Goal: Information Seeking & Learning: Learn about a topic

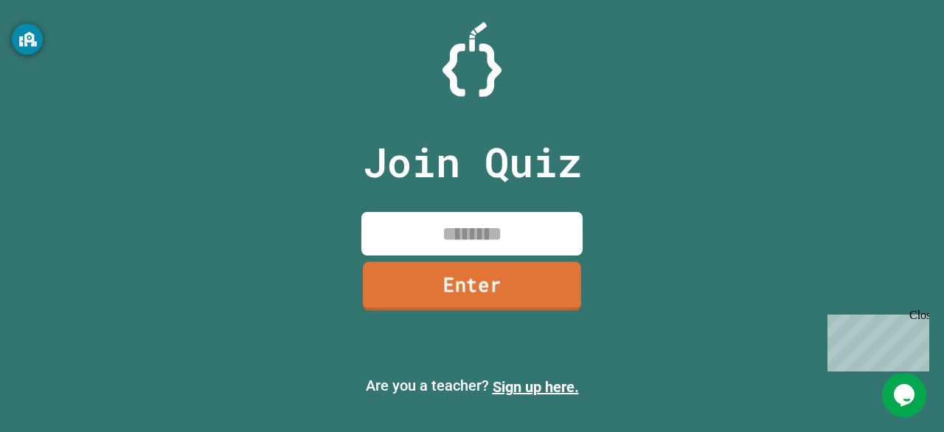
click at [502, 275] on link "Enter" at bounding box center [472, 285] width 218 height 49
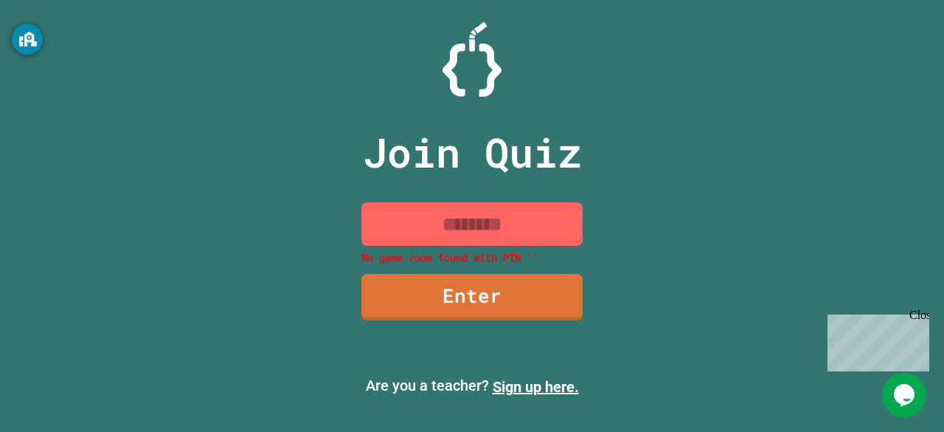
click at [444, 224] on input at bounding box center [472, 224] width 221 height 44
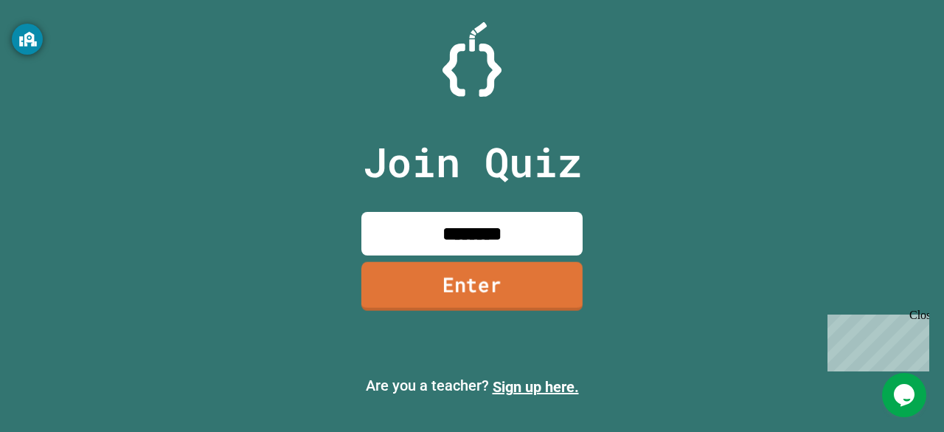
type input "********"
click at [488, 275] on link "Enter" at bounding box center [472, 285] width 215 height 49
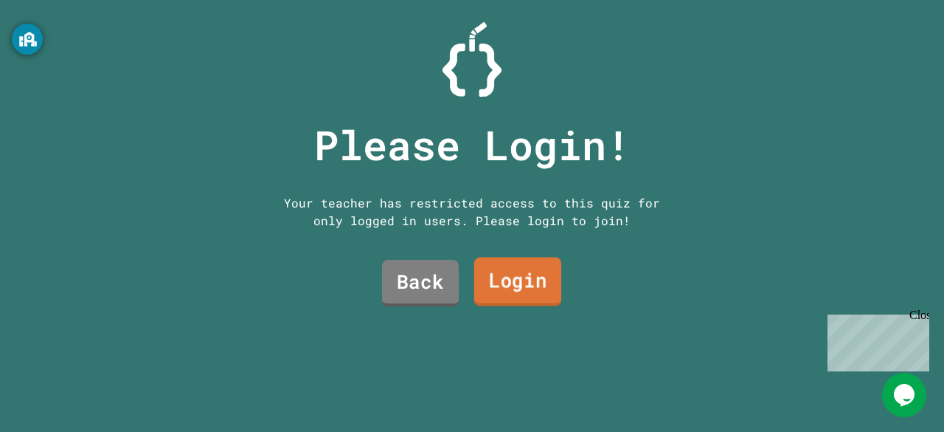
click at [503, 287] on link "Login" at bounding box center [517, 282] width 87 height 49
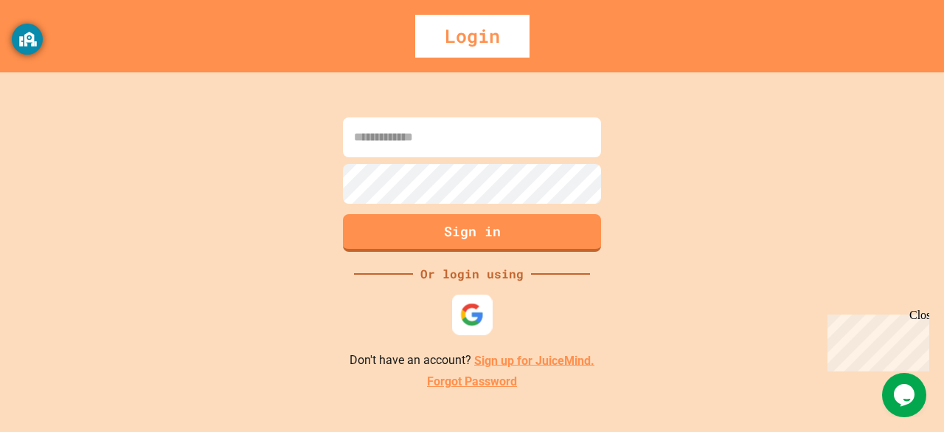
click at [480, 305] on img at bounding box center [472, 314] width 24 height 24
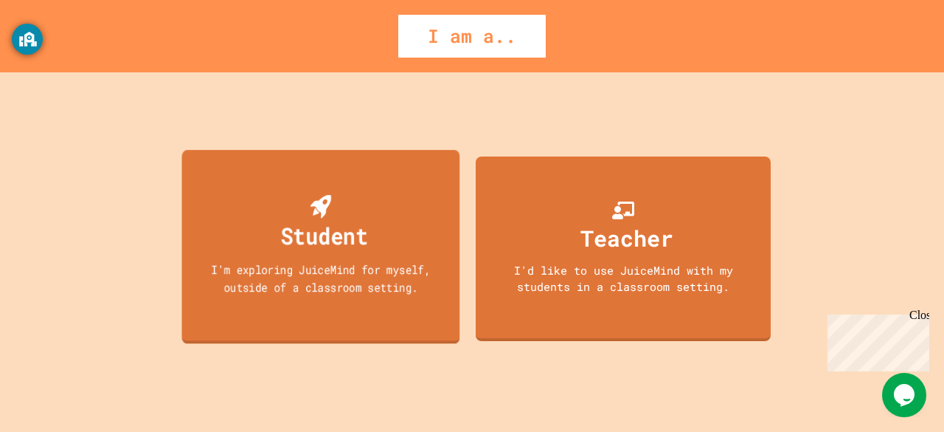
click at [400, 302] on div "Student I'm exploring JuiceMind for myself, outside of a classroom setting." at bounding box center [321, 246] width 278 height 193
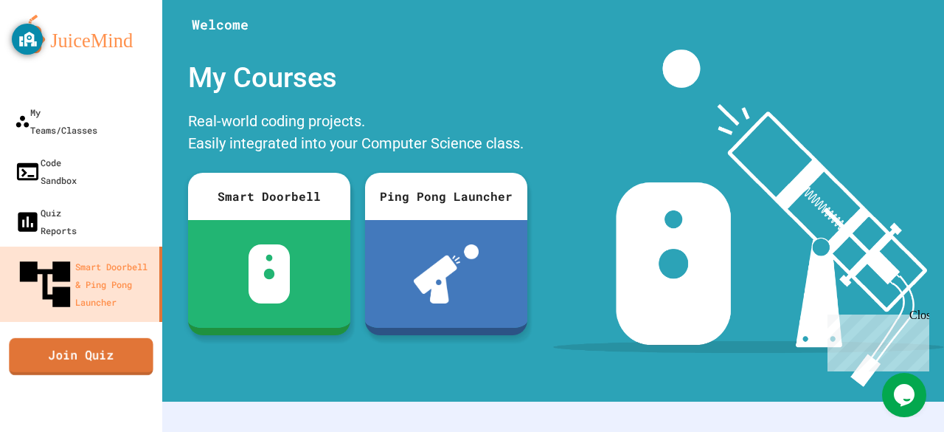
click at [103, 337] on link "Join Quiz" at bounding box center [81, 355] width 144 height 37
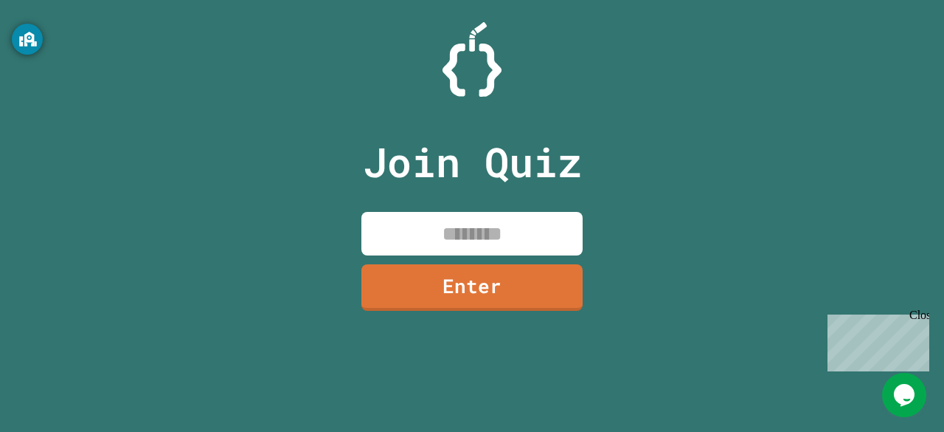
click at [478, 243] on input at bounding box center [472, 234] width 221 height 44
type input "*"
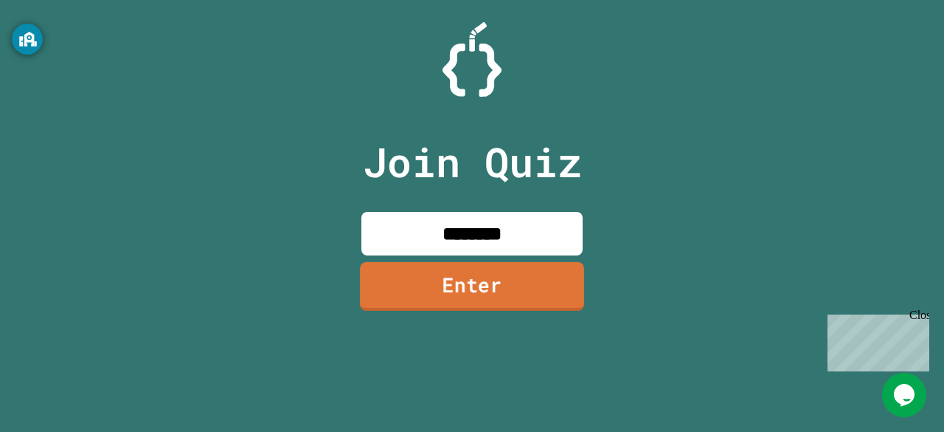
type input "********"
click at [475, 269] on link "Enter" at bounding box center [472, 285] width 220 height 49
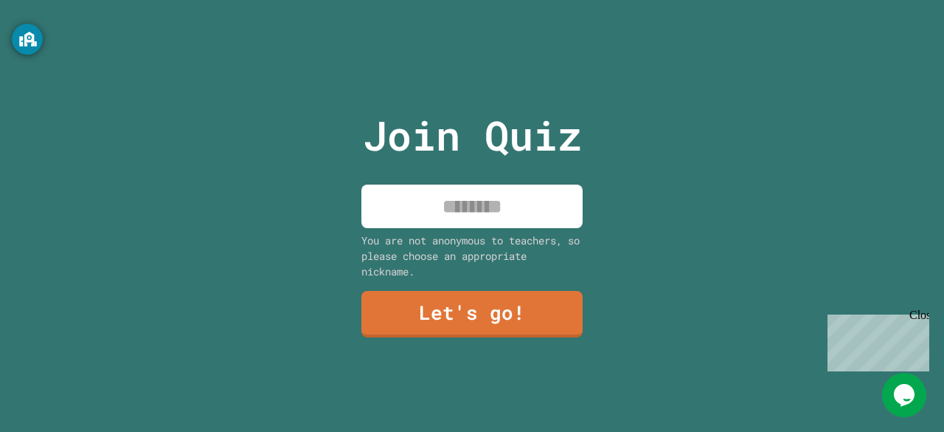
click at [481, 219] on input at bounding box center [472, 206] width 221 height 44
type input "****"
click at [467, 318] on link "Let's go!" at bounding box center [472, 313] width 215 height 49
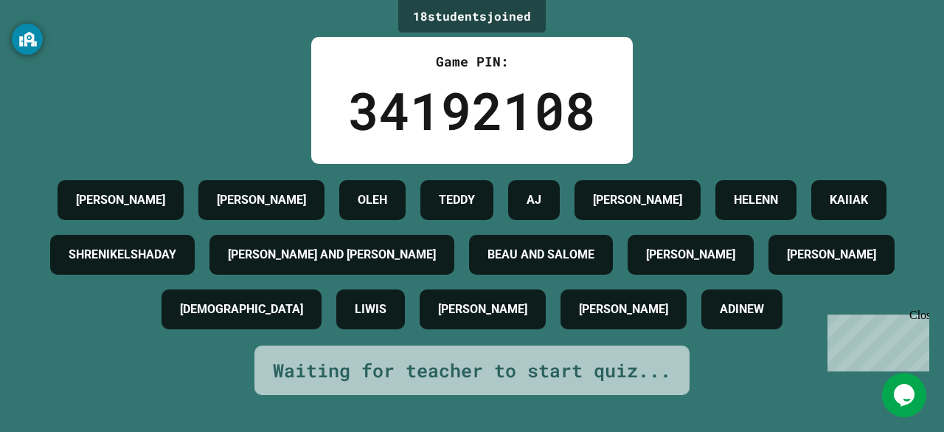
scroll to position [64, 0]
click at [621, 384] on div "Waiting for teacher to start quiz..." at bounding box center [472, 370] width 398 height 28
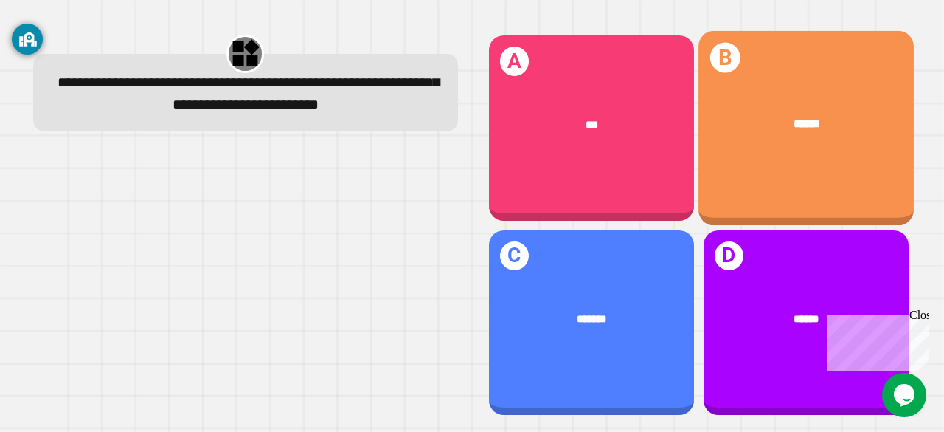
click at [759, 125] on div "******" at bounding box center [806, 124] width 169 height 17
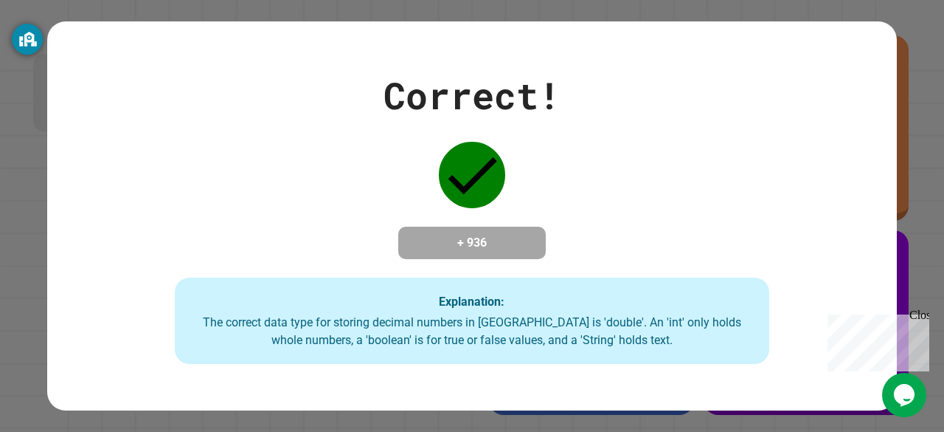
click at [618, 342] on div "The correct data type for storing decimal numbers in [GEOGRAPHIC_DATA] is 'doub…" at bounding box center [472, 331] width 565 height 35
click at [917, 131] on div "Correct! + 936 Explanation: The correct data type for storing decimal numbers i…" at bounding box center [472, 216] width 944 height 432
click at [558, 410] on div "Correct! + 936 Explanation: The correct data type for storing decimal numbers i…" at bounding box center [472, 216] width 944 height 432
click at [880, 96] on div "Correct! + 936 Explanation: The correct data type for storing decimal numbers i…" at bounding box center [472, 216] width 850 height 297
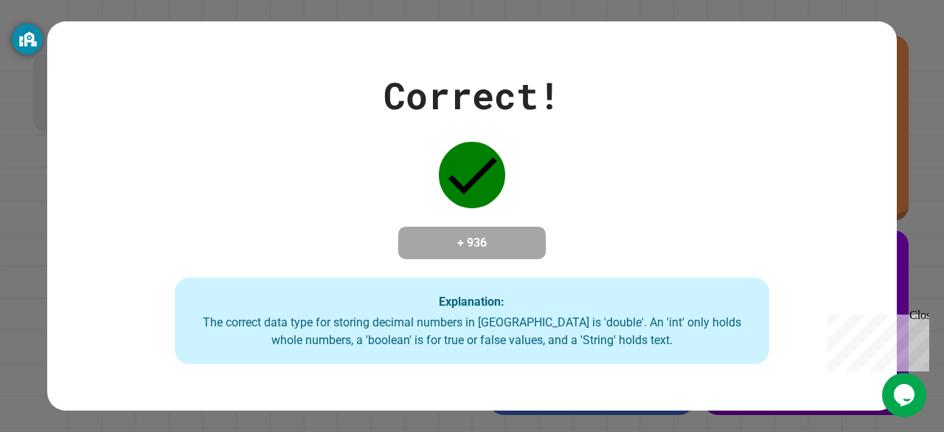
click at [522, 339] on div "The correct data type for storing decimal numbers in [GEOGRAPHIC_DATA] is 'doub…" at bounding box center [472, 331] width 565 height 35
click at [923, 313] on div "Close" at bounding box center [919, 317] width 18 height 18
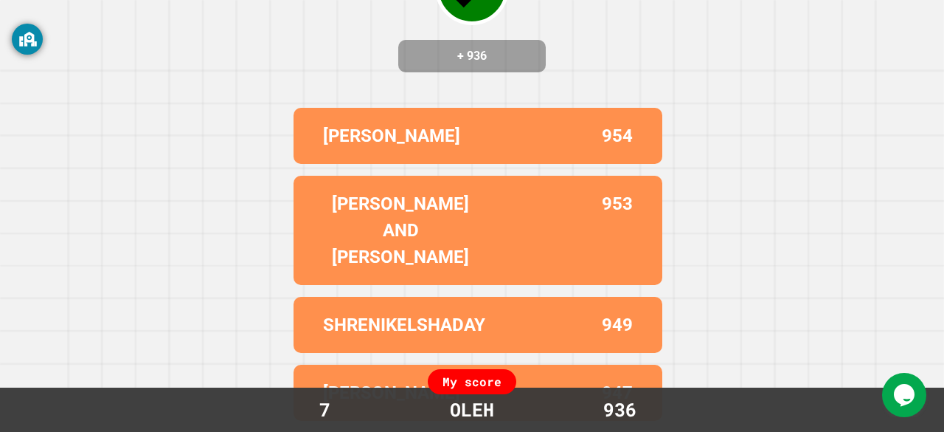
scroll to position [182, 0]
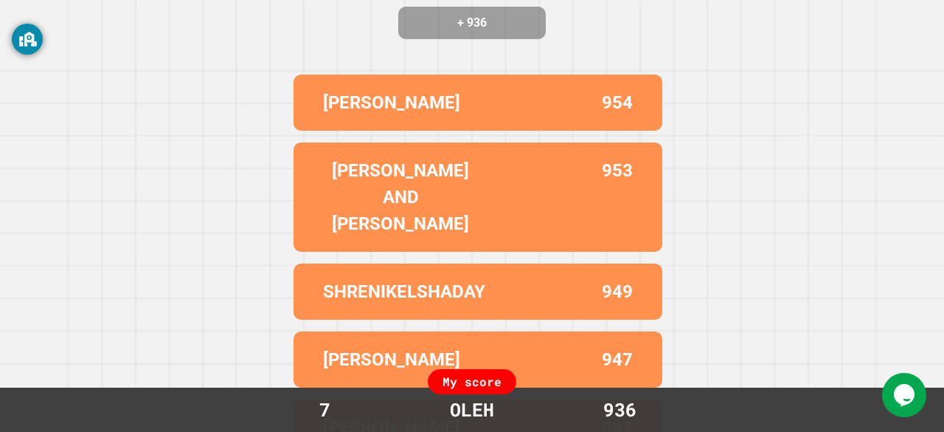
click at [480, 379] on div "My score" at bounding box center [472, 381] width 89 height 25
click at [748, 294] on div "Correct! + 936 [PERSON_NAME] 954 [PERSON_NAME] AND SANTI 953 SHRENIKELSHADAY 94…" at bounding box center [472, 216] width 944 height 432
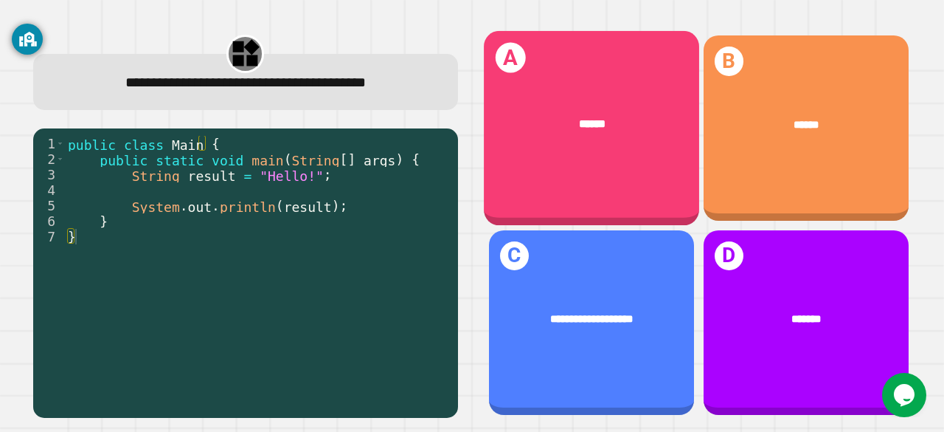
click at [627, 176] on div "A ******" at bounding box center [591, 128] width 215 height 194
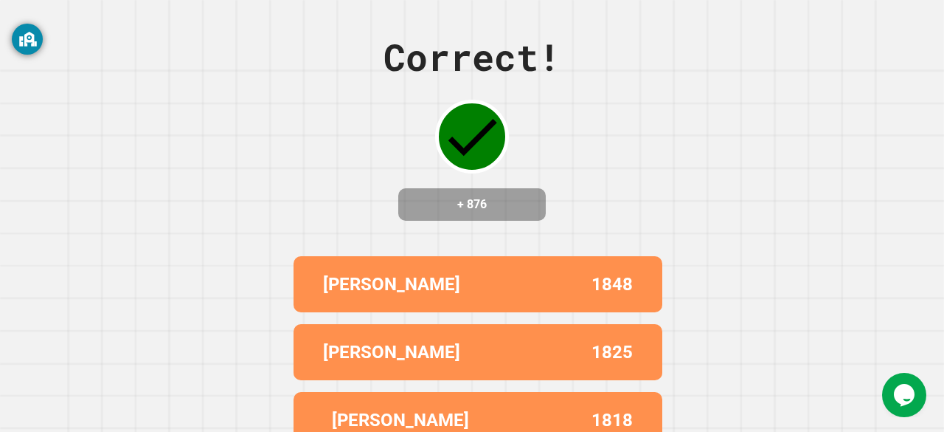
scroll to position [182, 0]
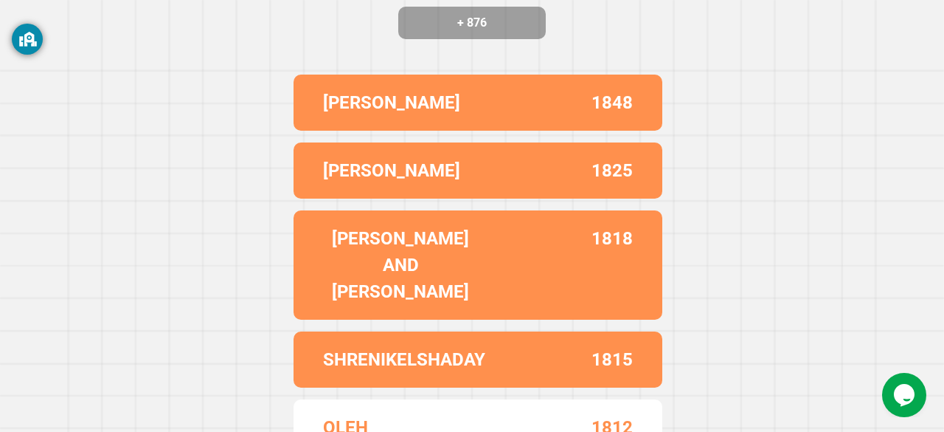
click at [869, 272] on div "Correct! + 876 [PERSON_NAME] 1848 [PERSON_NAME] 1825 [PERSON_NAME] AND SANTI 18…" at bounding box center [472, 216] width 944 height 432
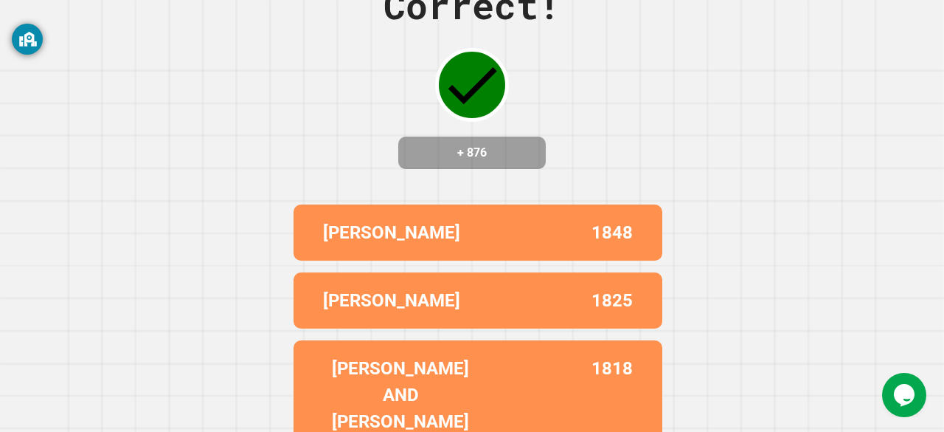
scroll to position [0, 0]
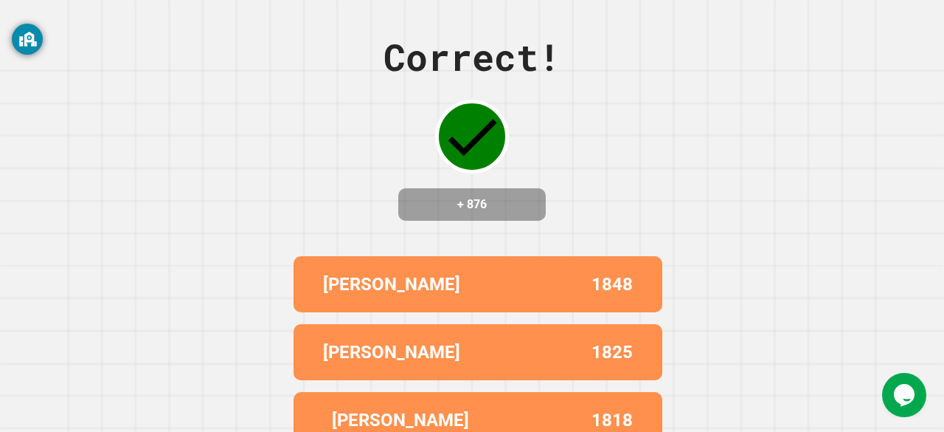
click at [781, 233] on div "Correct! + 876 [PERSON_NAME] 1848 [PERSON_NAME] 1825 [PERSON_NAME] AND SANTI 18…" at bounding box center [472, 216] width 944 height 432
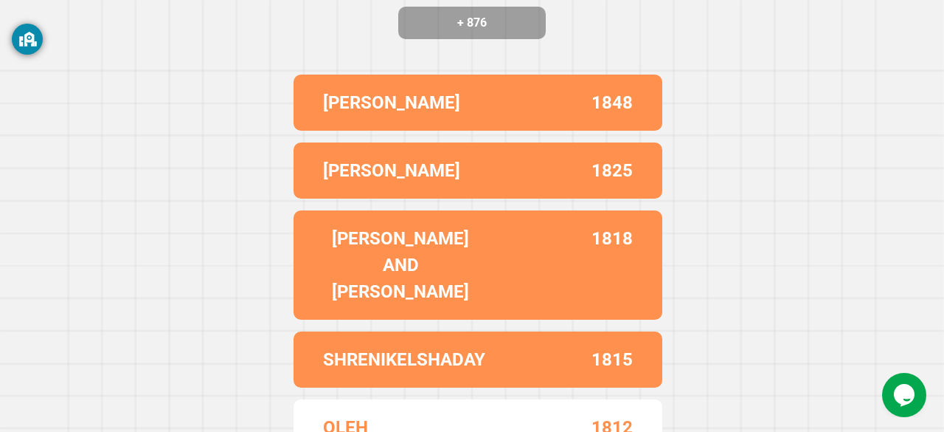
click at [611, 414] on p "1812" at bounding box center [612, 427] width 41 height 27
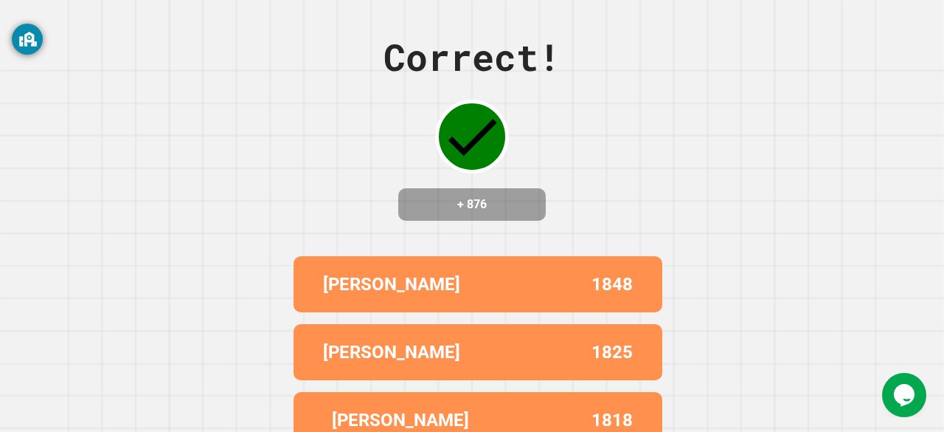
click at [736, 126] on div "Correct! + 876 [PERSON_NAME] 1848 [PERSON_NAME] 1825 [PERSON_NAME] AND SANTI 18…" at bounding box center [472, 216] width 944 height 432
click at [612, 94] on div "Correct! + 876 [PERSON_NAME] 1848 [PERSON_NAME] 1825 [PERSON_NAME] AND SANTI 18…" at bounding box center [472, 216] width 944 height 432
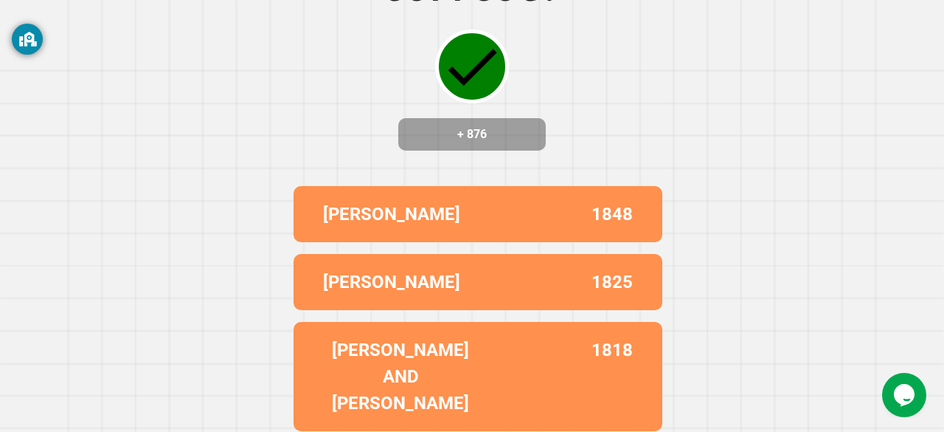
scroll to position [182, 0]
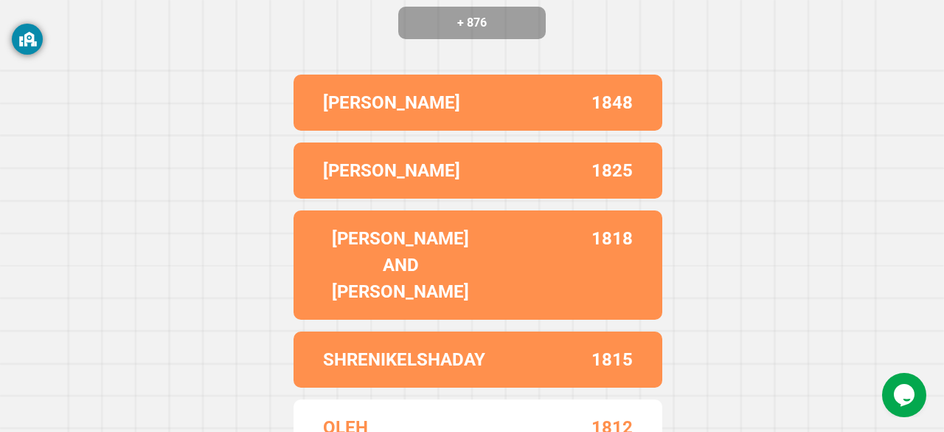
click at [192, 157] on div "Correct! + 876 [PERSON_NAME] 1848 [PERSON_NAME] 1825 [PERSON_NAME] AND SANTI 18…" at bounding box center [472, 34] width 944 height 432
click at [206, 119] on div "Correct! + 876 [PERSON_NAME] 1848 [PERSON_NAME] 1825 [PERSON_NAME] AND SANTI 18…" at bounding box center [472, 34] width 944 height 432
click at [204, 119] on div "Correct! + 876 [PERSON_NAME] 1848 [PERSON_NAME] 1825 [PERSON_NAME] AND SANTI 18…" at bounding box center [472, 34] width 944 height 432
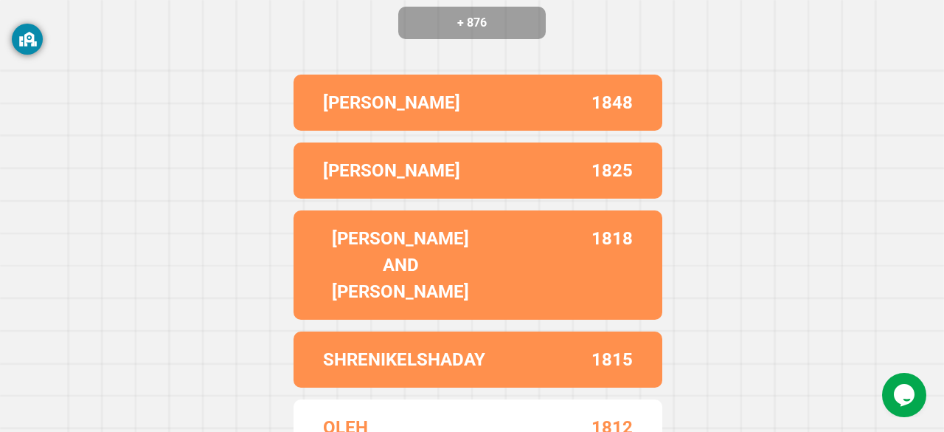
click at [272, 106] on div "Correct! + 876 [PERSON_NAME] 1848 [PERSON_NAME] 1825 [PERSON_NAME] AND SANTI 18…" at bounding box center [472, 34] width 944 height 432
click at [350, 111] on p "[PERSON_NAME]" at bounding box center [391, 102] width 137 height 27
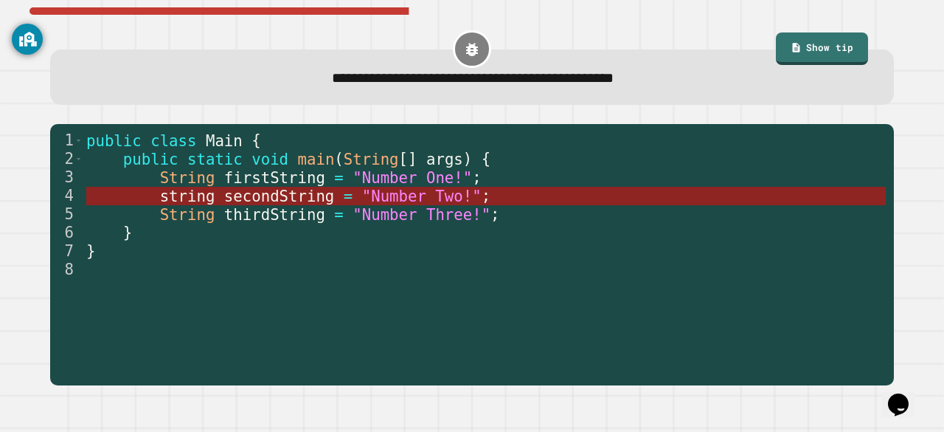
click at [364, 198] on span ""Number Two!"" at bounding box center [422, 196] width 120 height 18
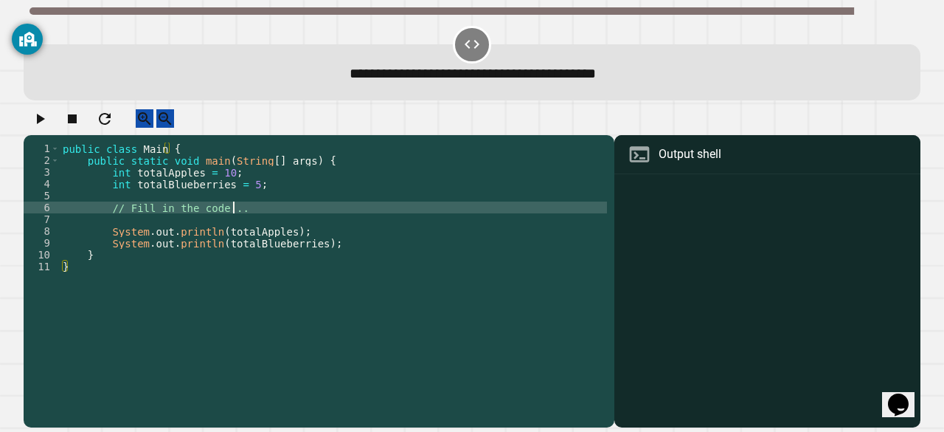
click at [233, 219] on div "public class Main { public static void main ( String [ ] args ) { int totalAppl…" at bounding box center [334, 266] width 548 height 248
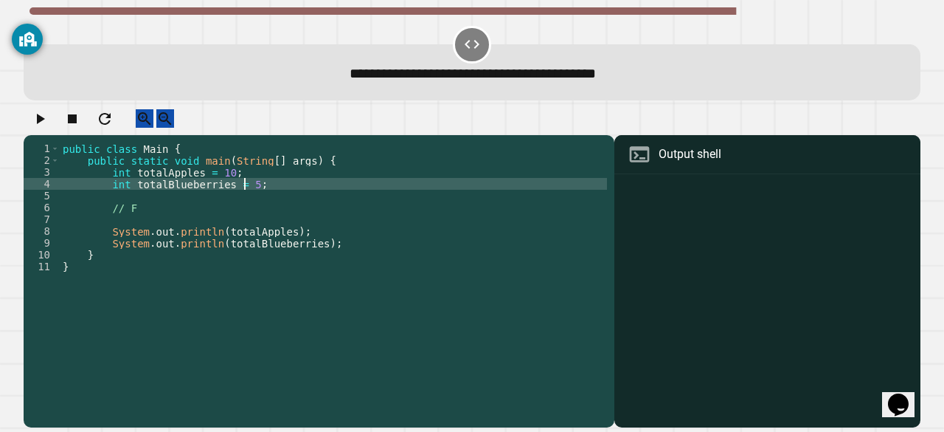
click at [244, 201] on div "public class Main { public static void main ( String [ ] args ) { int totalAppl…" at bounding box center [334, 266] width 548 height 248
type textarea "**********"
click at [674, 163] on div "Output shell" at bounding box center [690, 154] width 63 height 18
click at [645, 200] on div at bounding box center [767, 302] width 291 height 249
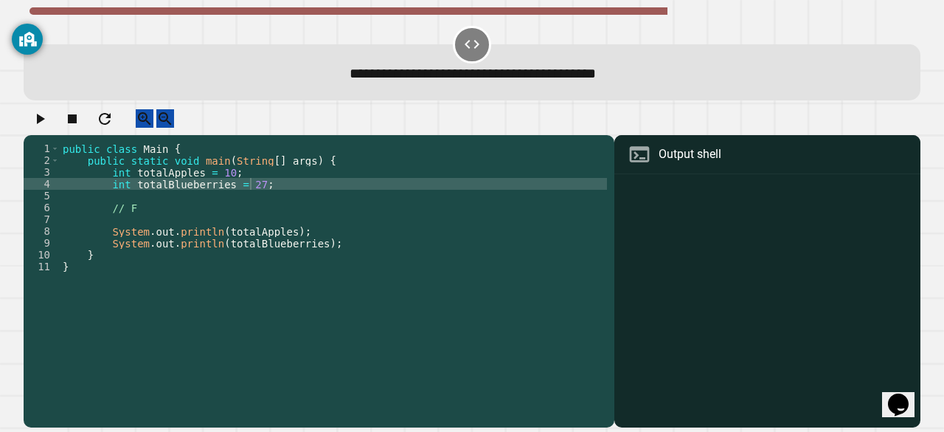
click at [40, 134] on div "You are currently logged in as 1olgurov@seattleschools.org Information on this …" at bounding box center [27, 87] width 31 height 151
click at [49, 114] on button "button" at bounding box center [40, 118] width 18 height 18
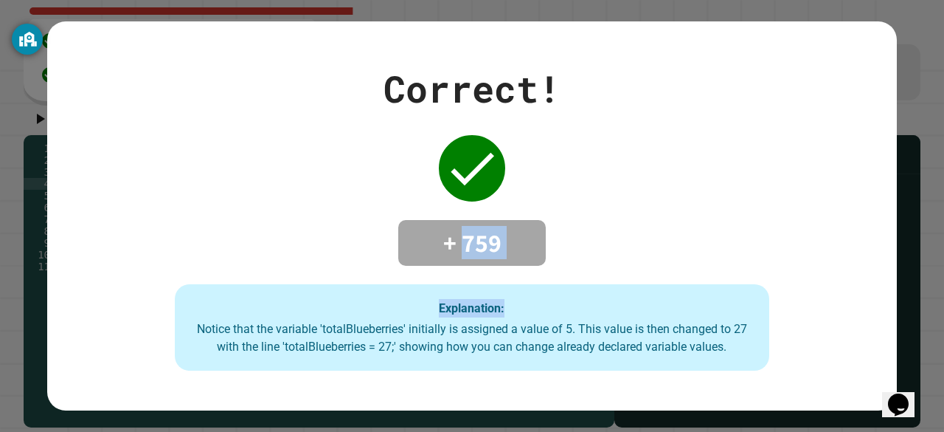
drag, startPoint x: 461, startPoint y: 229, endPoint x: 584, endPoint y: 254, distance: 125.6
click at [584, 254] on div "Correct! + 759 Explanation: Notice that the variable 'totalBlueberries' initial…" at bounding box center [472, 216] width 850 height 310
click at [670, 184] on div "Correct! + 759 Explanation: Notice that the variable 'totalBlueberries' initial…" at bounding box center [472, 216] width 850 height 310
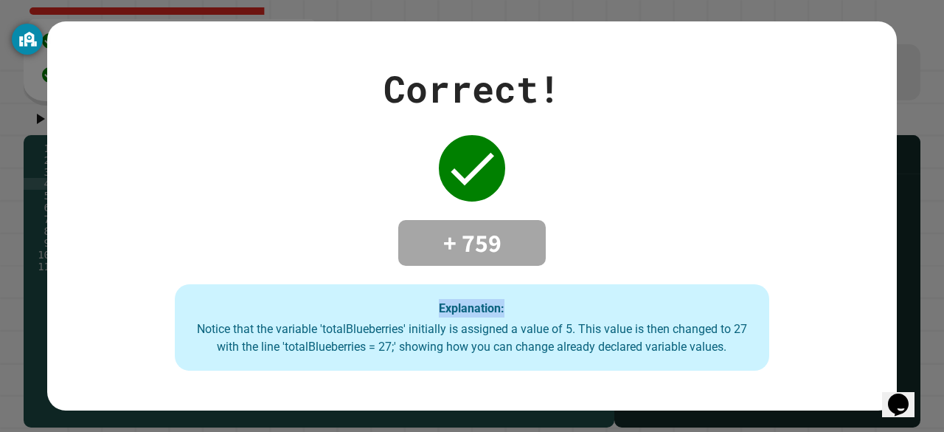
click at [670, 184] on div "Correct! + 759 Explanation: Notice that the variable 'totalBlueberries' initial…" at bounding box center [472, 216] width 850 height 310
click at [538, 235] on div "+ 759" at bounding box center [472, 243] width 148 height 46
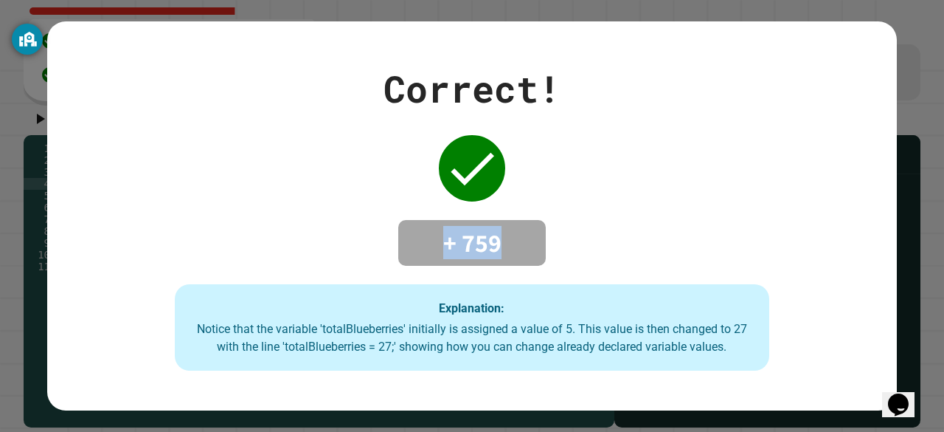
click at [538, 235] on div "+ 759" at bounding box center [472, 243] width 148 height 46
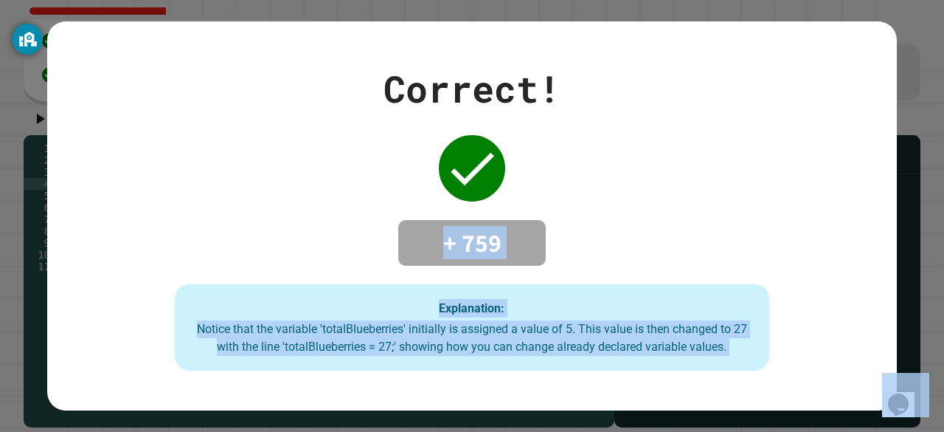
drag, startPoint x: 538, startPoint y: 235, endPoint x: 490, endPoint y: 349, distance: 123.3
click at [490, 349] on div "Correct! + 759 Explanation: Notice that the variable 'totalBlueberries' initial…" at bounding box center [472, 216] width 850 height 310
click at [579, 309] on div "Explanation: Notice that the variable 'totalBlueberries' initially is assigned …" at bounding box center [472, 327] width 595 height 87
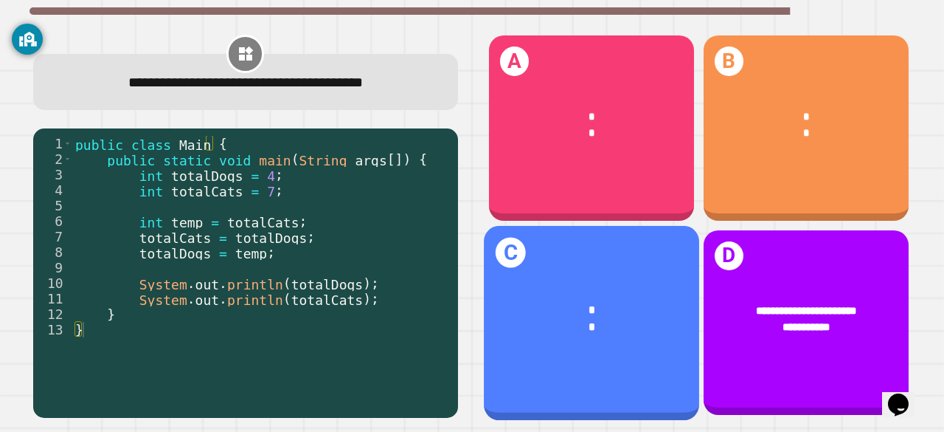
click at [614, 301] on div "*" at bounding box center [592, 309] width 169 height 17
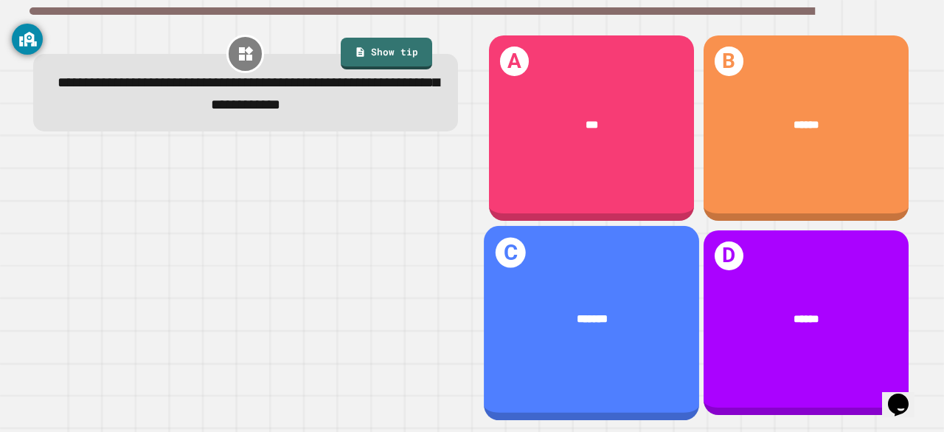
click at [617, 269] on div "C *******" at bounding box center [591, 322] width 215 height 194
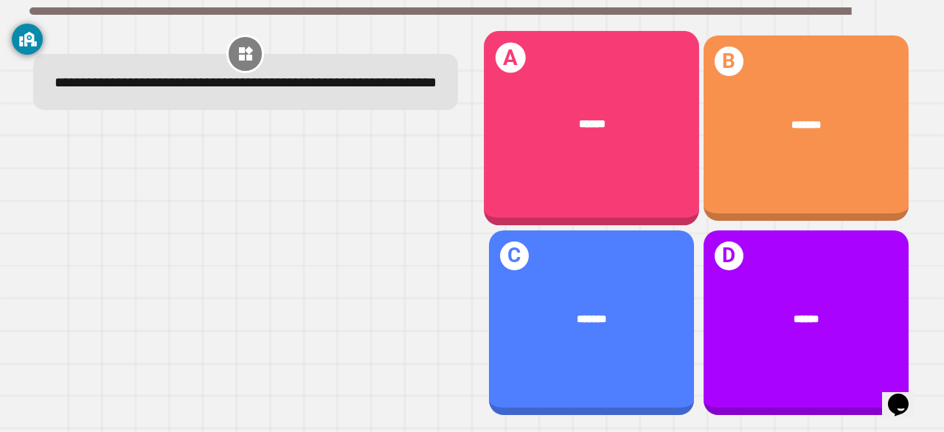
click at [587, 153] on div "A ******" at bounding box center [591, 128] width 215 height 194
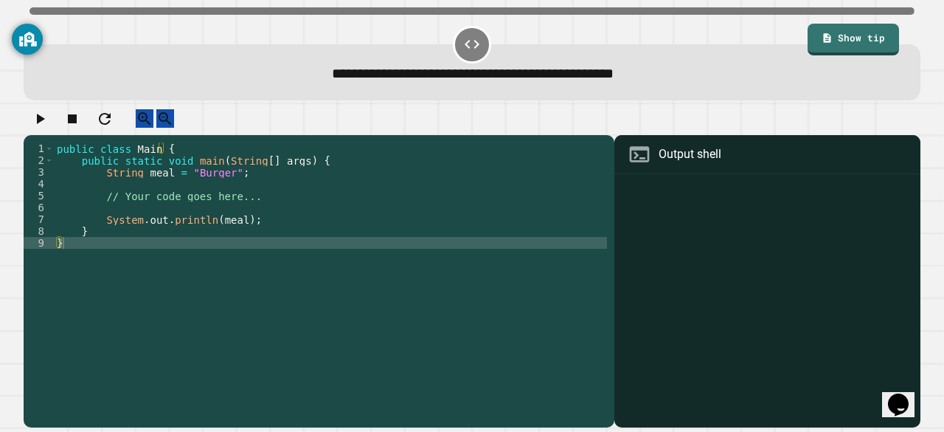
drag, startPoint x: 587, startPoint y: 153, endPoint x: 565, endPoint y: 154, distance: 21.4
click at [565, 154] on div "**********" at bounding box center [472, 216] width 944 height 432
click at [255, 215] on div "public class Main { public static void main ( String [ ] args ) { String meal =…" at bounding box center [330, 266] width 553 height 248
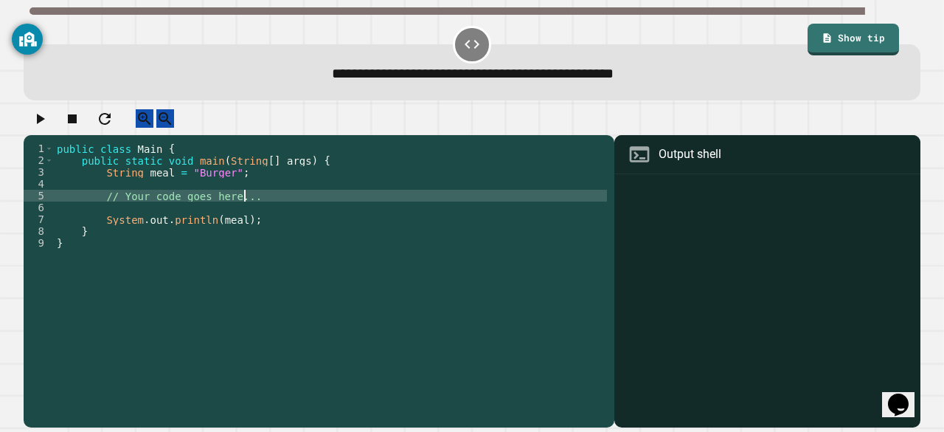
click at [256, 207] on div "public class Main { public static void main ( String [ ] args ) { String meal =…" at bounding box center [330, 266] width 553 height 248
click at [49, 128] on icon "button" at bounding box center [40, 119] width 18 height 18
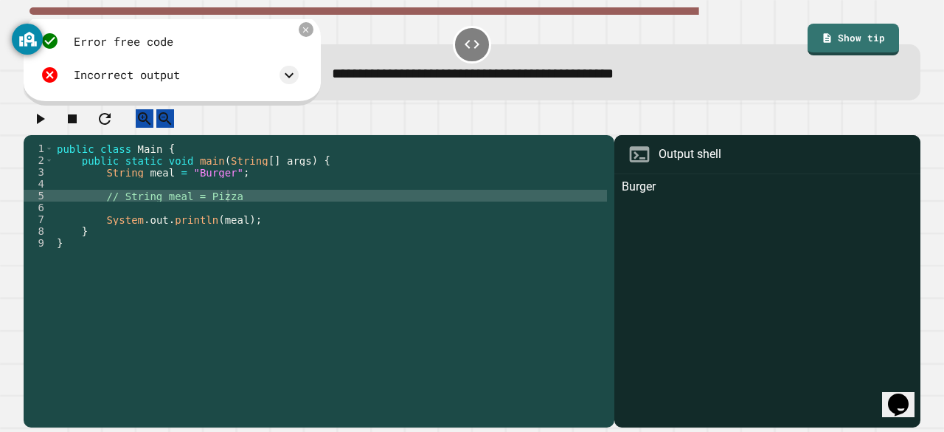
click at [221, 185] on div "public class Main { public static void main ( String [ ] args ) { String meal =…" at bounding box center [330, 266] width 553 height 248
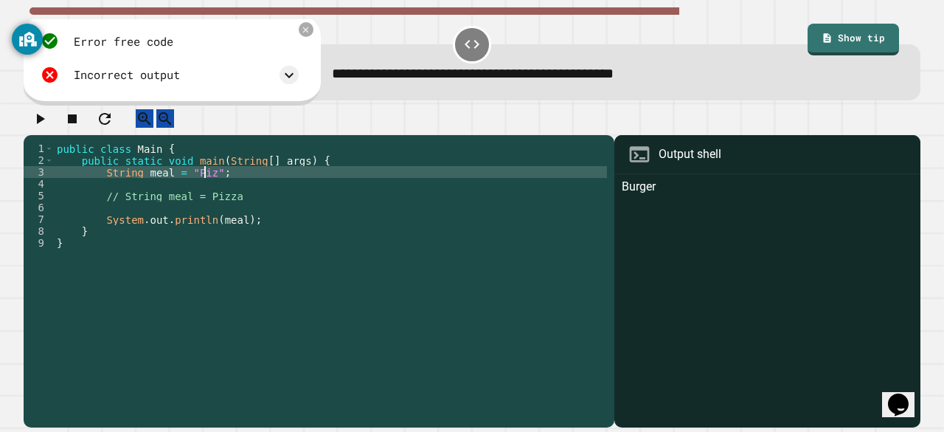
scroll to position [0, 10]
type textarea "**********"
click at [46, 128] on icon "button" at bounding box center [40, 119] width 18 height 18
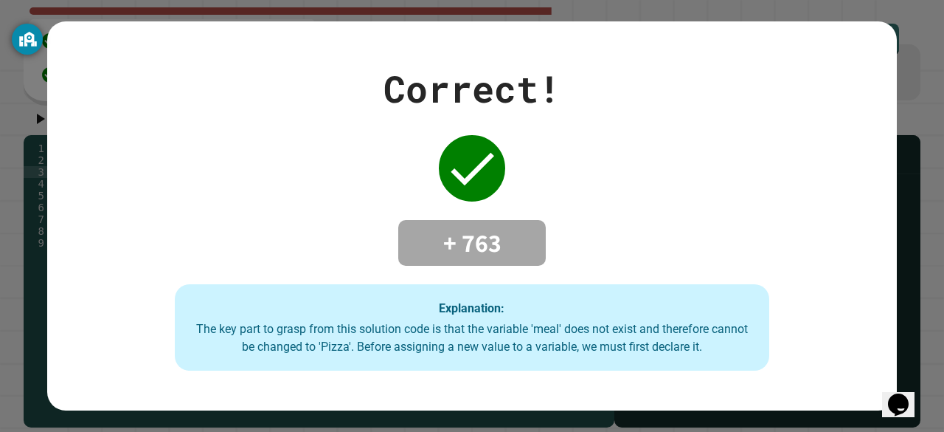
click at [341, 216] on div "Correct! + 763 Explanation: The key part to grasp from this solution code is th…" at bounding box center [472, 216] width 850 height 310
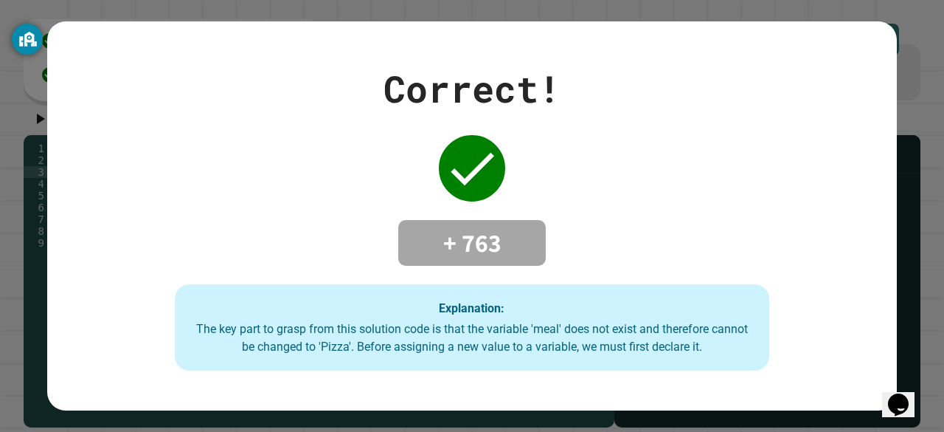
click at [862, 204] on div "Correct! + 763 Explanation: The key part to grasp from this solution code is th…" at bounding box center [472, 216] width 850 height 310
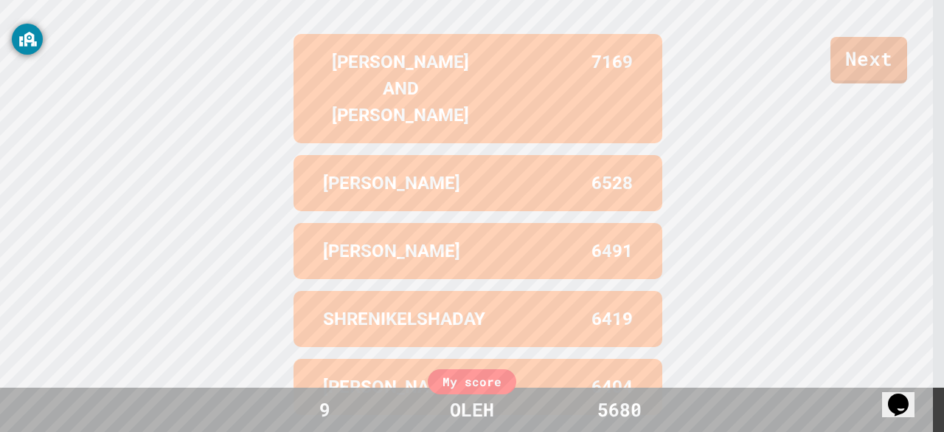
scroll to position [614, 0]
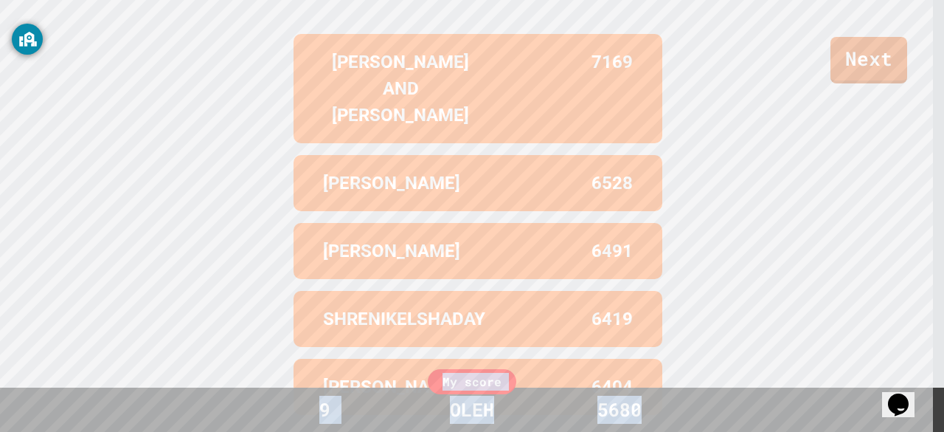
drag, startPoint x: 944, startPoint y: 398, endPoint x: 944, endPoint y: 348, distance: 50.2
click at [944, 348] on div "Next LEWIS 6528 TYLER AND SANTI 7169 STEPHEN 6491 View leaderboard Leaderboard …" at bounding box center [472, 216] width 944 height 432
click at [832, 309] on div "Leaderboard TYLER AND SANTI 7169 LEWIS 6528 STEPHEN 6491 SHRENIKELSHADAY 6419 F…" at bounding box center [472, 149] width 944 height 662
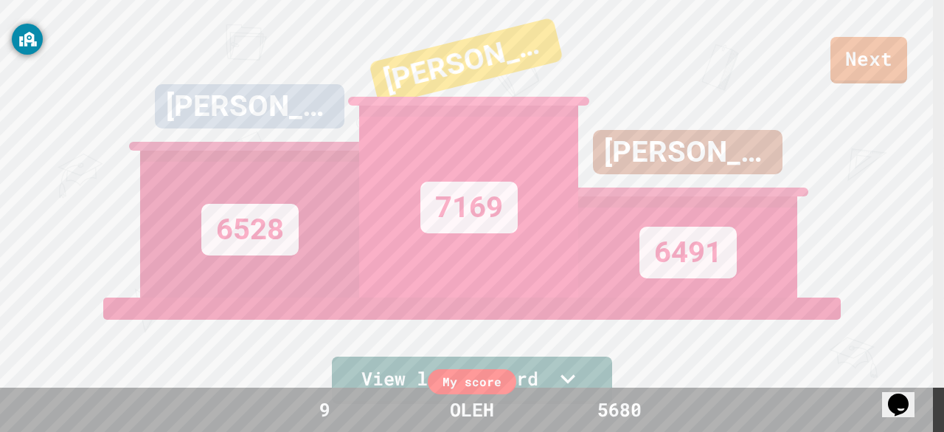
scroll to position [0, 0]
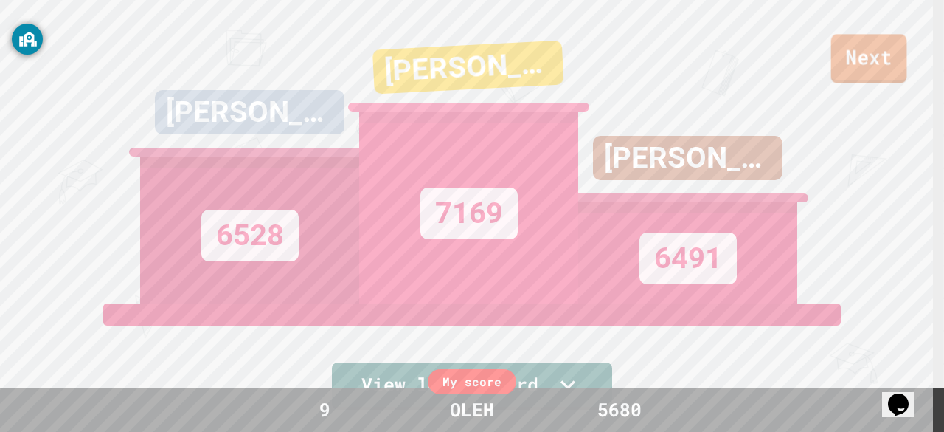
click at [865, 60] on link "Next" at bounding box center [870, 58] width 76 height 49
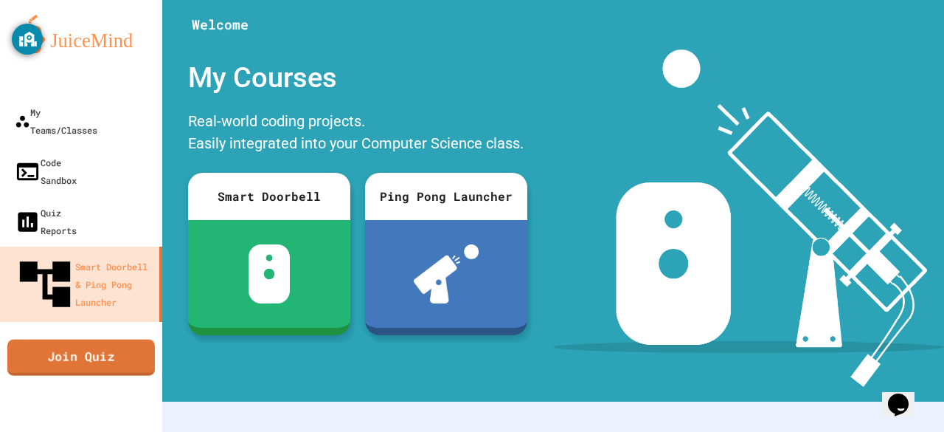
click at [74, 339] on link "Join Quiz" at bounding box center [81, 357] width 148 height 36
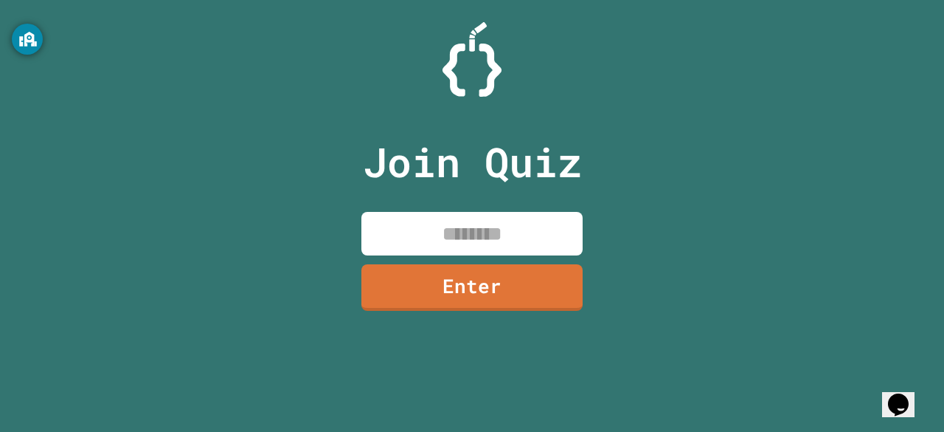
click at [426, 229] on input at bounding box center [472, 234] width 221 height 44
type input "********"
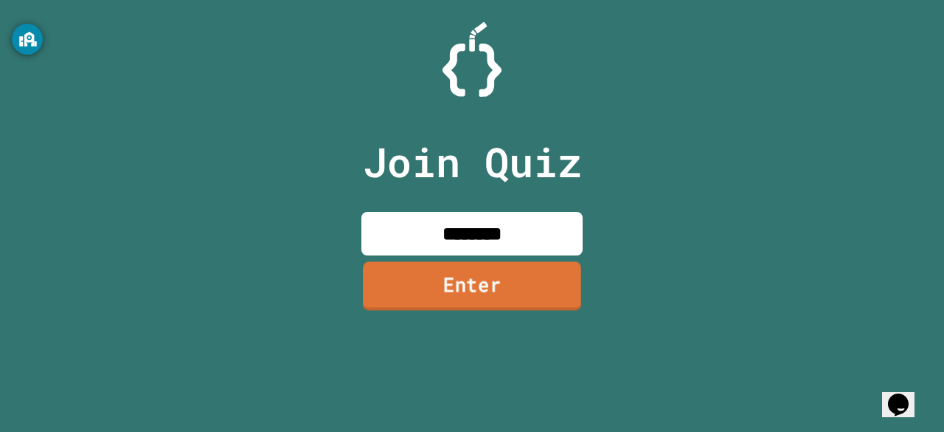
click at [477, 296] on link "Enter" at bounding box center [472, 285] width 218 height 49
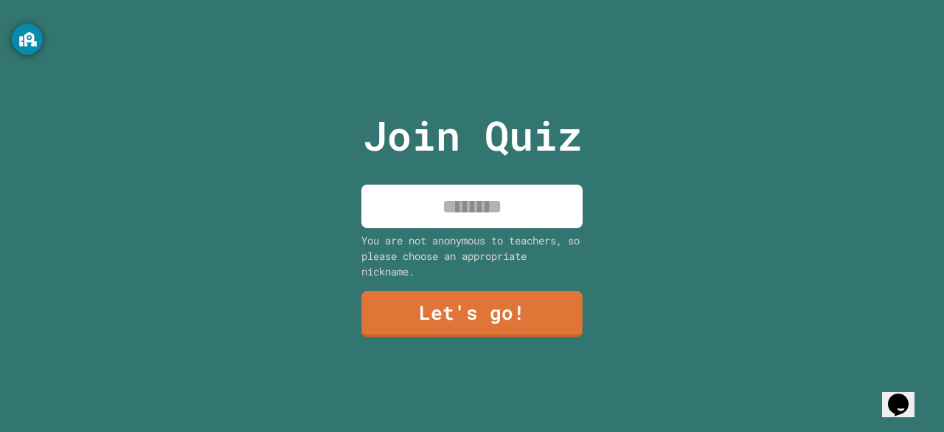
click at [496, 214] on input at bounding box center [472, 206] width 221 height 44
type input "****"
click at [493, 291] on link "Let's go!" at bounding box center [472, 314] width 221 height 46
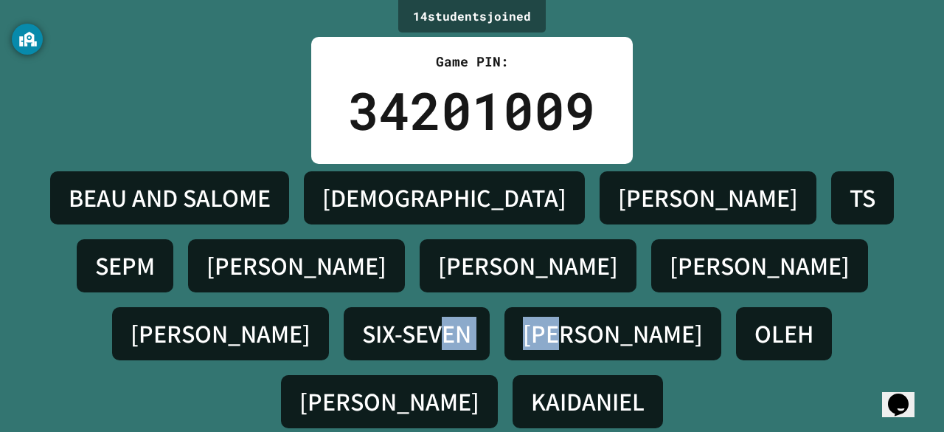
drag, startPoint x: 547, startPoint y: 260, endPoint x: 671, endPoint y: 237, distance: 126.9
click at [671, 237] on div "BEAU AND SALOME JESUS HELEN TS SEPM STEPHEN JORGE LEWIS FIONA SIX-SEVEN OLIVER …" at bounding box center [472, 300] width 871 height 272
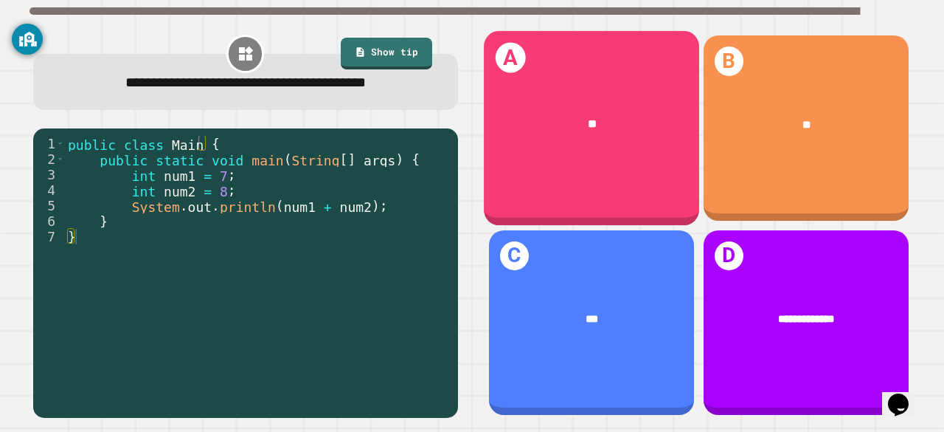
click at [578, 138] on div "**" at bounding box center [591, 124] width 215 height 63
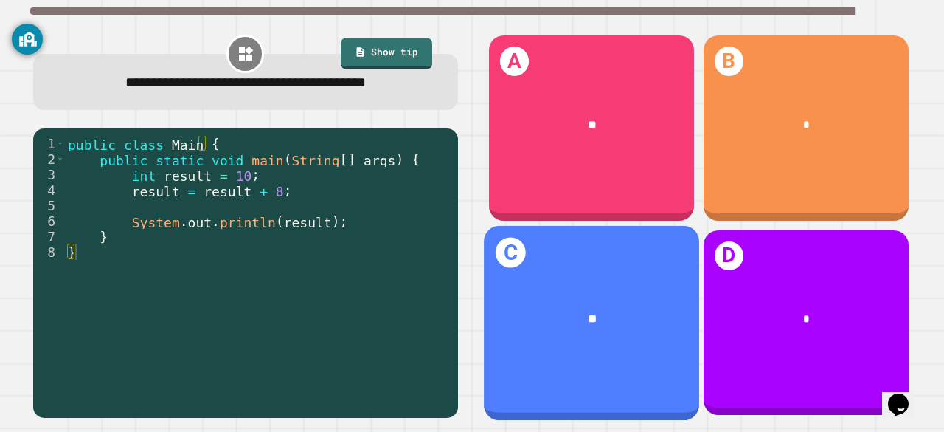
click at [650, 287] on div "**" at bounding box center [591, 318] width 215 height 63
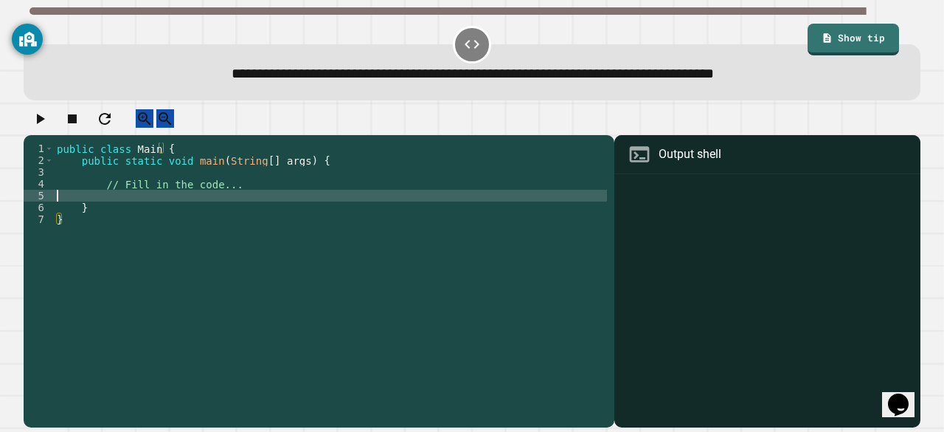
click at [197, 204] on div "public class Main { public static void main ( String [ ] args ) { // Fill in th…" at bounding box center [330, 266] width 553 height 248
type textarea "********"
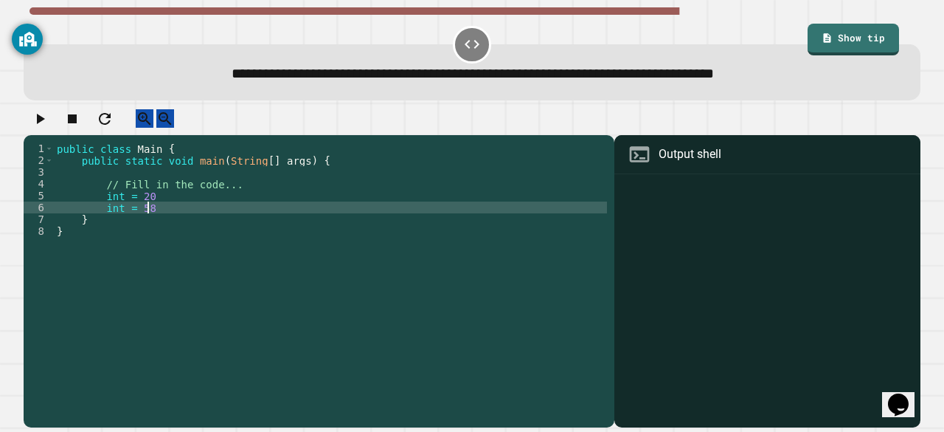
scroll to position [0, 6]
click at [122, 205] on div "public class Main { public static void main ( String [ ] args ) { // Fill in th…" at bounding box center [330, 266] width 553 height 248
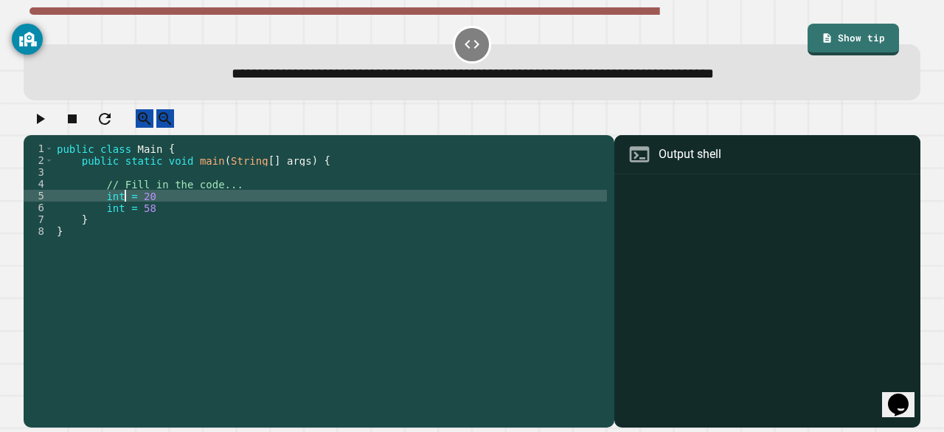
click at [123, 208] on div "public class Main { public static void main ( String [ ] args ) { // Fill in th…" at bounding box center [330, 266] width 553 height 248
click at [122, 221] on div "public class Main { public static void main ( String [ ] args ) { // Fill in th…" at bounding box center [330, 266] width 553 height 248
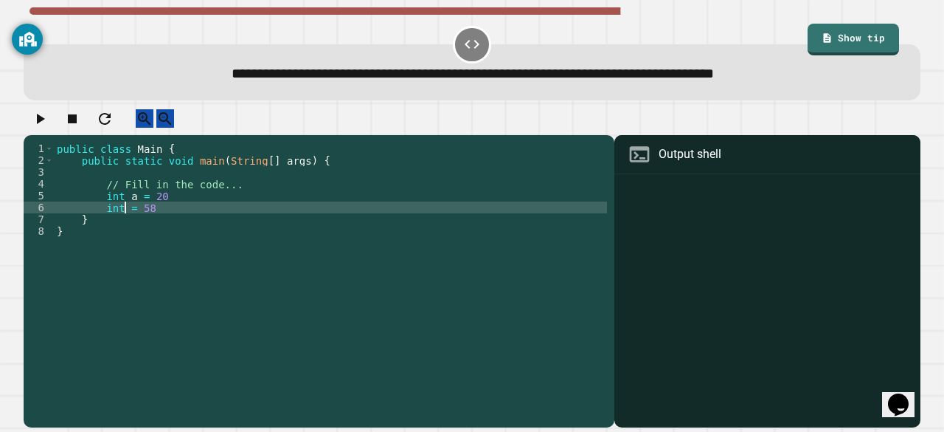
type textarea "**********"
click at [182, 223] on div "public class Main { public static void main ( String [ ] args ) { // Fill in th…" at bounding box center [330, 266] width 553 height 248
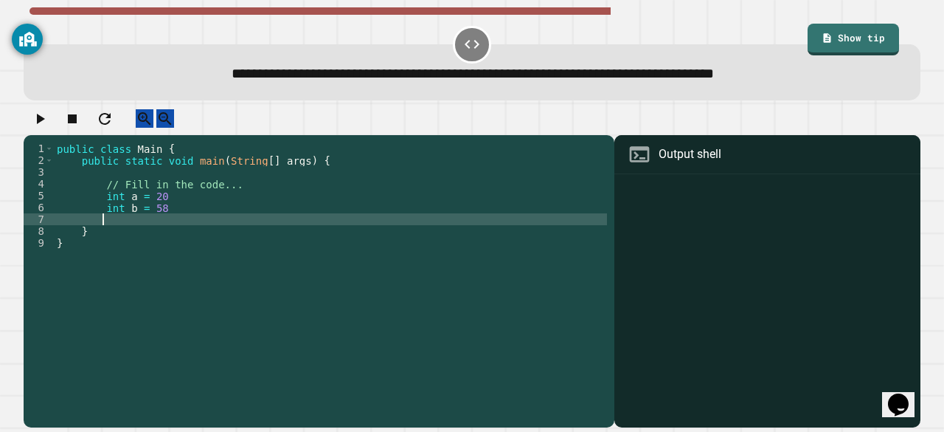
scroll to position [0, 2]
type textarea "*"
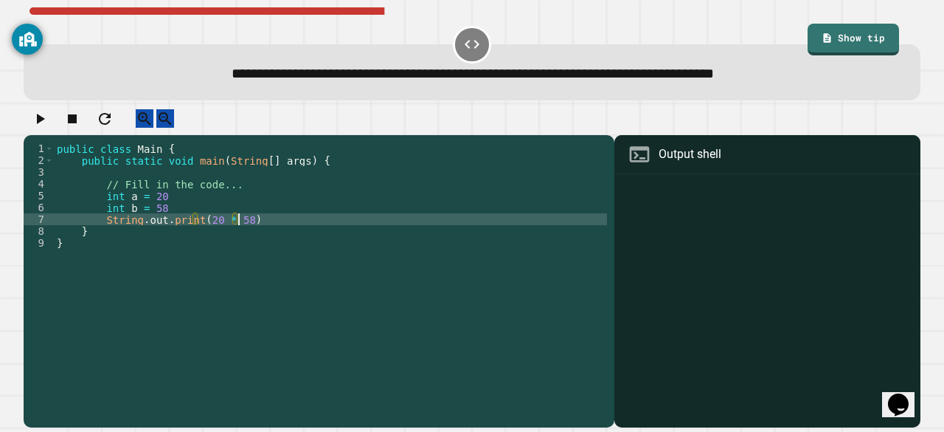
scroll to position [0, 13]
click at [39, 126] on div "You are currently logged in as 1olgurov@seattleschools.org Information on this …" at bounding box center [27, 87] width 31 height 151
click at [45, 124] on icon "button" at bounding box center [41, 119] width 8 height 10
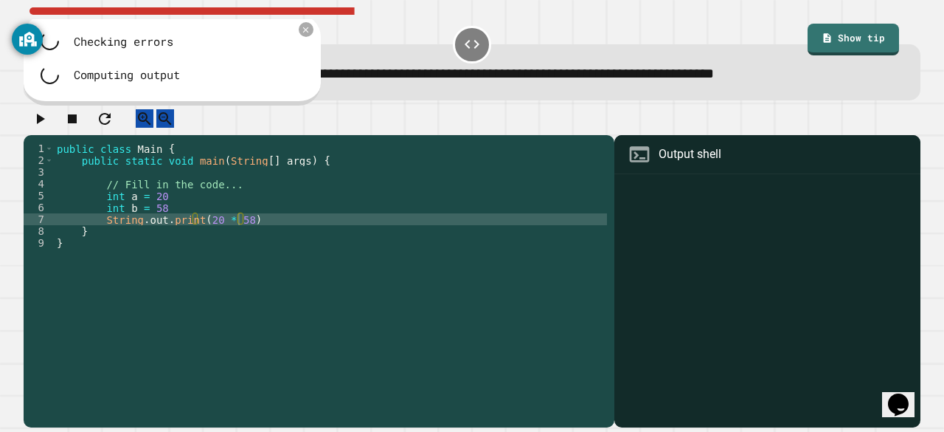
scroll to position [0, 1]
click at [134, 238] on div "public class Main { public static void main ( String [ ] args ) { // Fill in th…" at bounding box center [330, 266] width 553 height 248
click at [134, 234] on div "public class Main { public static void main ( String [ ] args ) { // Fill in th…" at bounding box center [330, 266] width 553 height 248
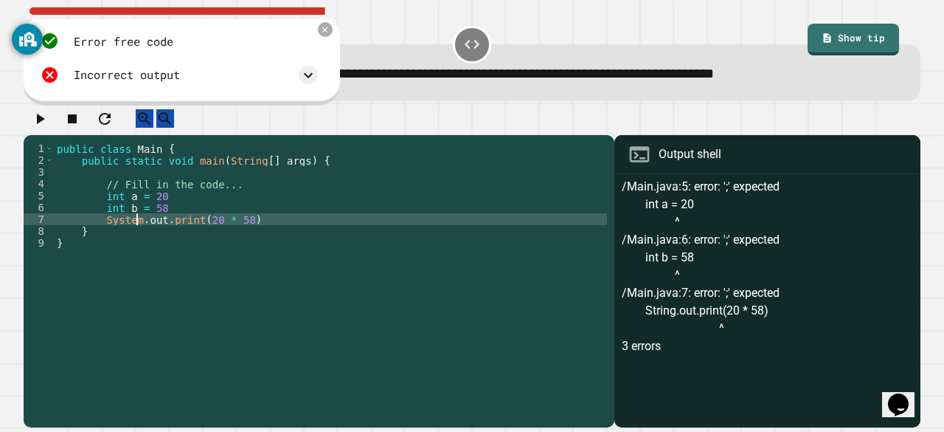
scroll to position [0, 5]
click at [49, 128] on button "button" at bounding box center [40, 118] width 18 height 18
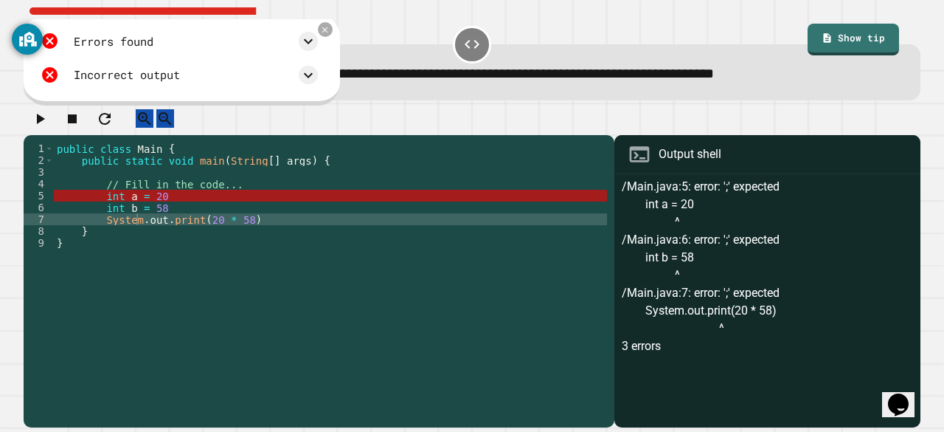
click at [194, 213] on div "public class Main { public static void main ( String [ ] args ) { // Fill in th…" at bounding box center [330, 266] width 553 height 248
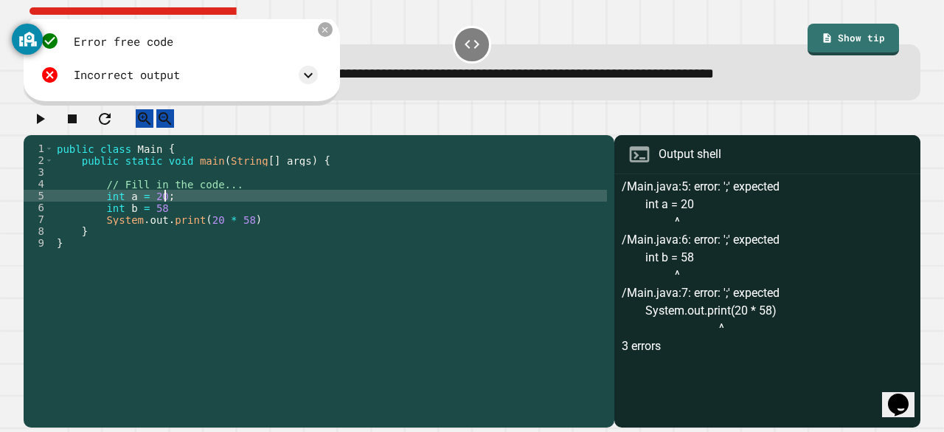
click at [193, 221] on div "public class Main { public static void main ( String [ ] args ) { // Fill in th…" at bounding box center [330, 266] width 553 height 248
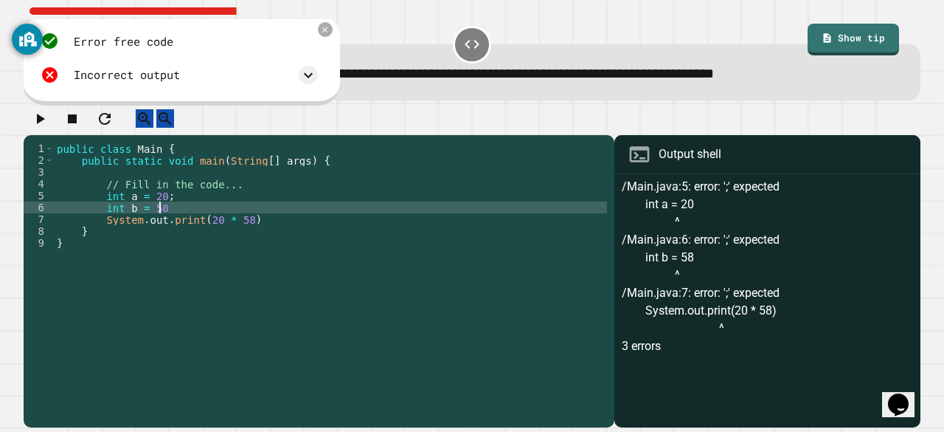
scroll to position [0, 7]
click at [260, 234] on div "public class Main { public static void main ( String [ ] args ) { // Fill in th…" at bounding box center [330, 266] width 553 height 248
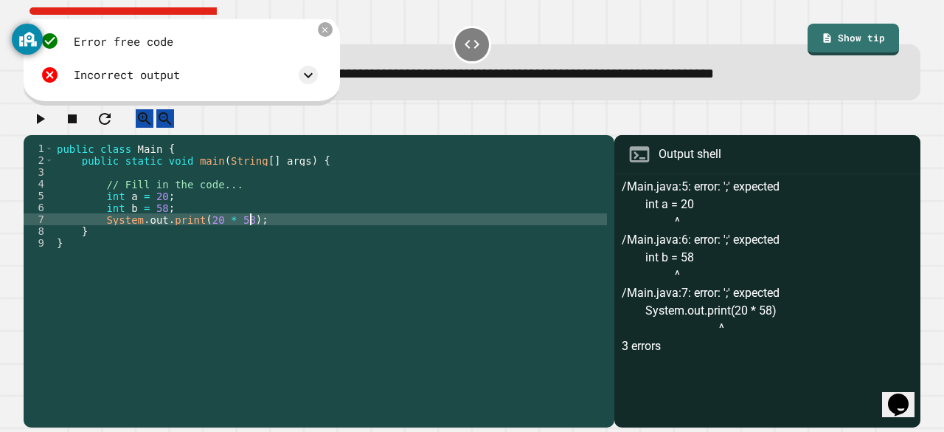
scroll to position [0, 13]
type textarea "**********"
click at [49, 128] on icon "button" at bounding box center [40, 119] width 18 height 18
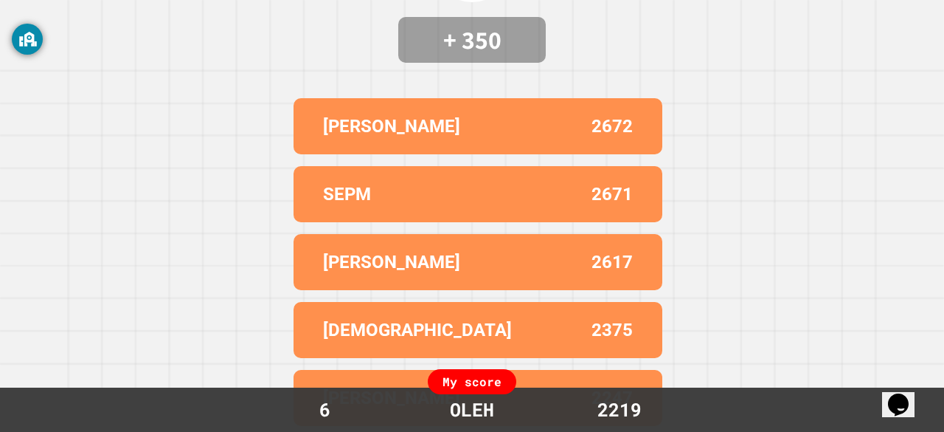
scroll to position [0, 0]
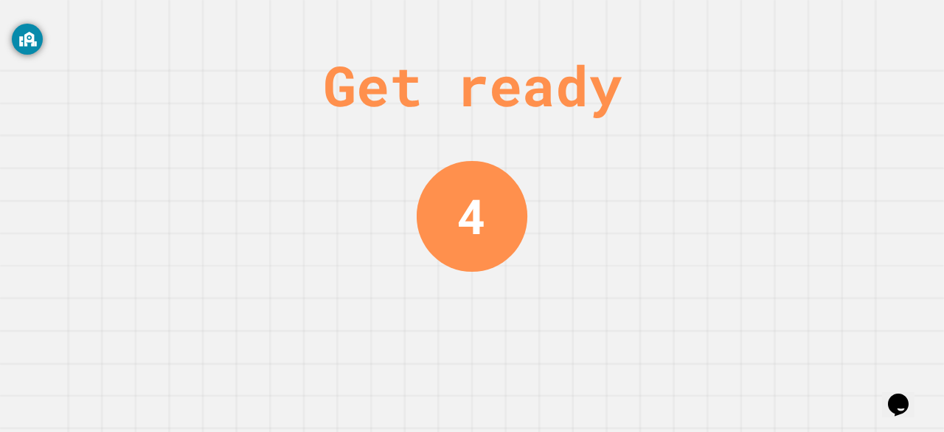
click at [798, 196] on div "Get ready 4" at bounding box center [472, 216] width 944 height 432
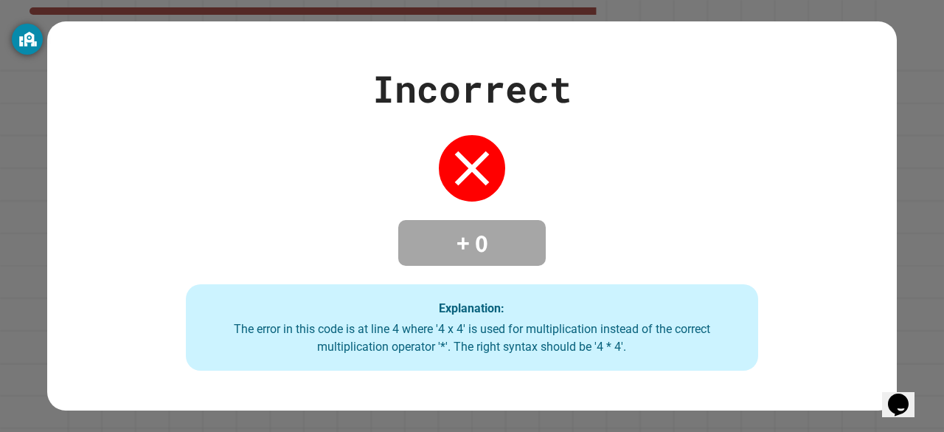
click at [594, 344] on div "The error in this code is at line 4 where '4 x 4' is used for multiplication in…" at bounding box center [472, 337] width 543 height 35
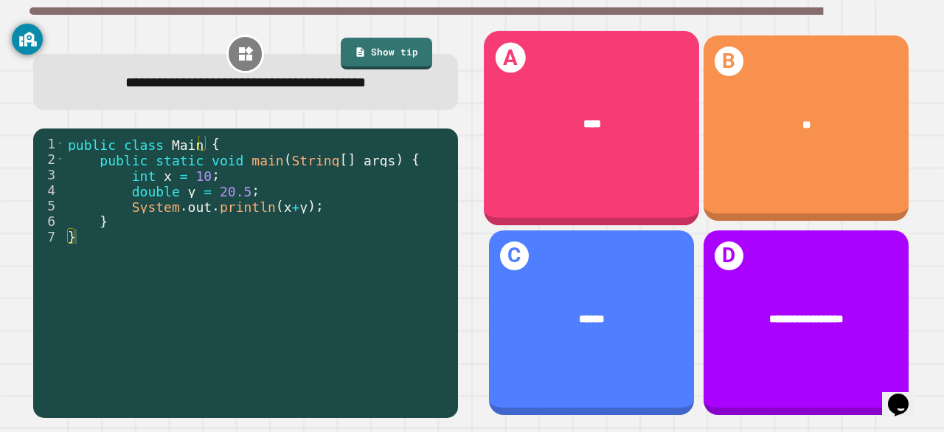
click at [609, 146] on div "****" at bounding box center [591, 124] width 215 height 63
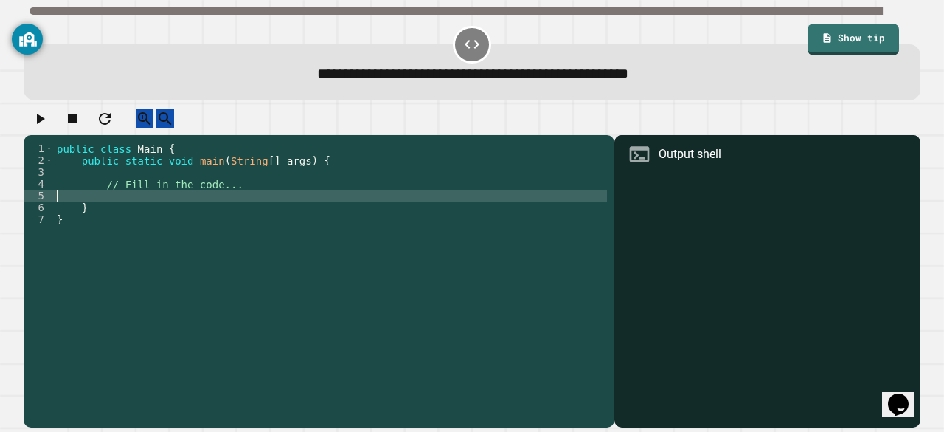
click at [167, 212] on div "public class Main { public static void main ( String [ ] args ) { // Fill in th…" at bounding box center [330, 266] width 553 height 248
type textarea "*"
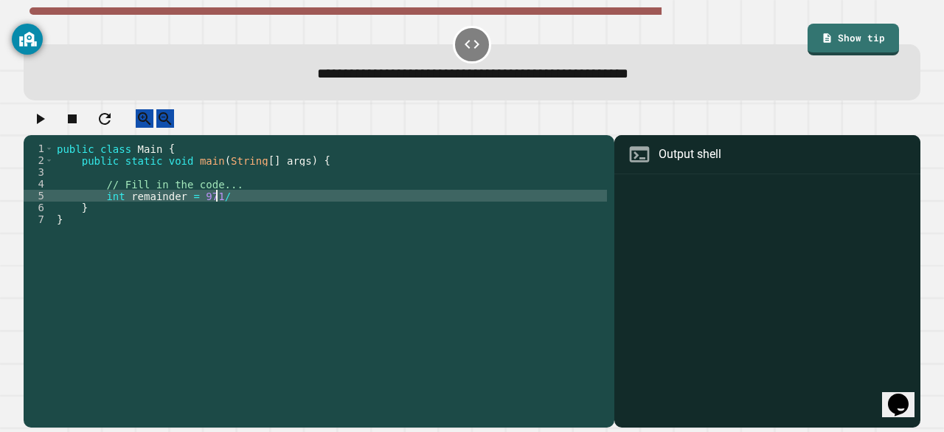
scroll to position [0, 10]
click at [210, 211] on div "public class Main { public static void main ( String [ ] args ) { // Fill in th…" at bounding box center [330, 266] width 553 height 248
click at [221, 211] on div "public class Main { public static void main ( String [ ] args ) { // Fill in th…" at bounding box center [330, 266] width 553 height 248
type textarea "**********"
click at [238, 211] on div "public class Main { public static void main ( String [ ] args ) { // Fill in th…" at bounding box center [330, 266] width 553 height 248
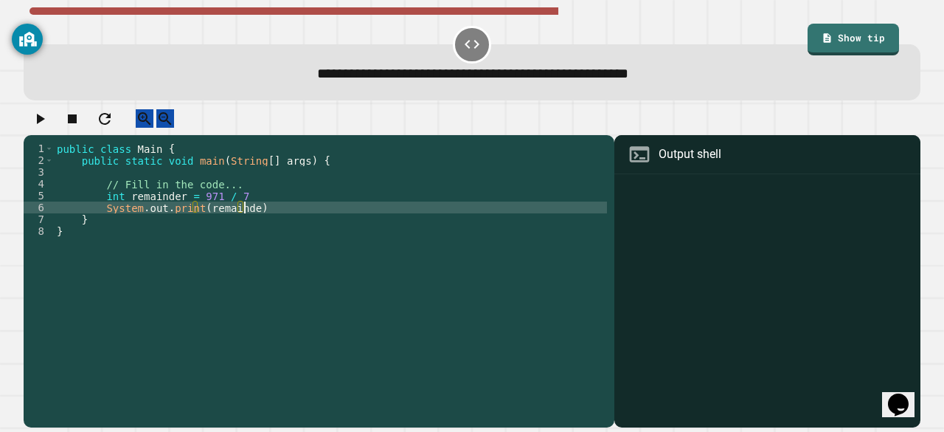
scroll to position [0, 13]
click at [49, 118] on button "button" at bounding box center [40, 118] width 18 height 18
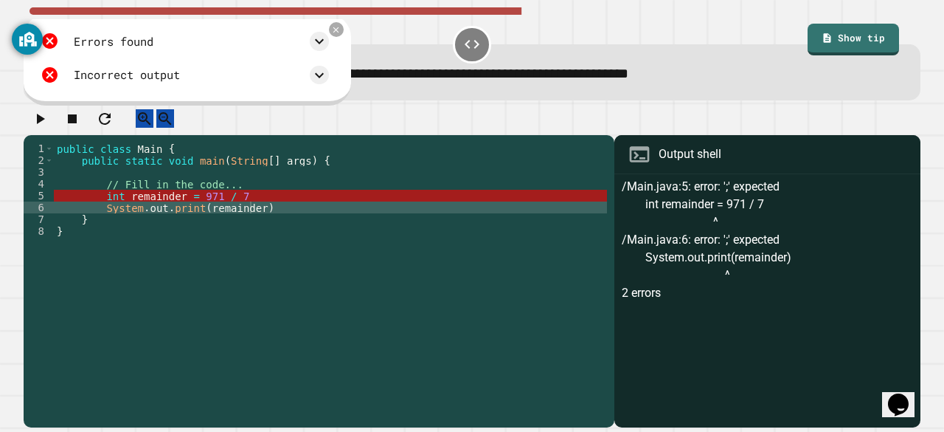
click at [237, 210] on div "public class Main { public static void main ( String [ ] args ) { // Fill in th…" at bounding box center [330, 266] width 553 height 248
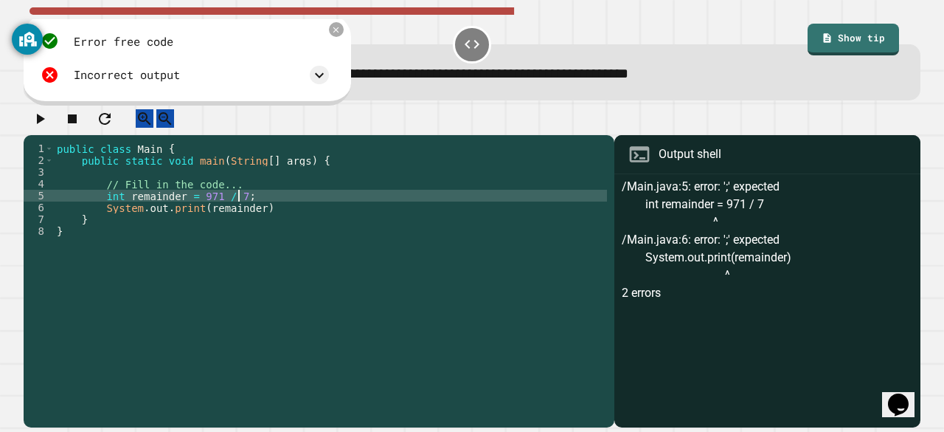
scroll to position [0, 12]
click at [265, 226] on div "public class Main { public static void main ( String [ ] args ) { // Fill in th…" at bounding box center [330, 266] width 553 height 248
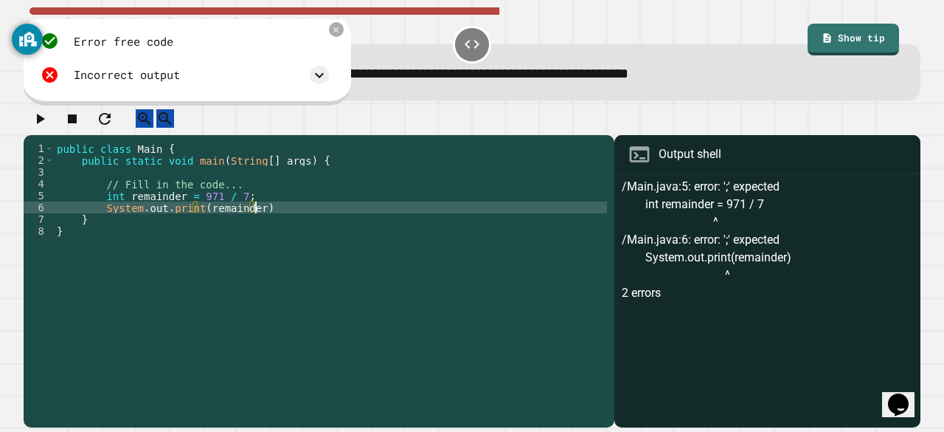
scroll to position [0, 13]
type textarea "**********"
click at [44, 124] on icon "button" at bounding box center [41, 119] width 8 height 10
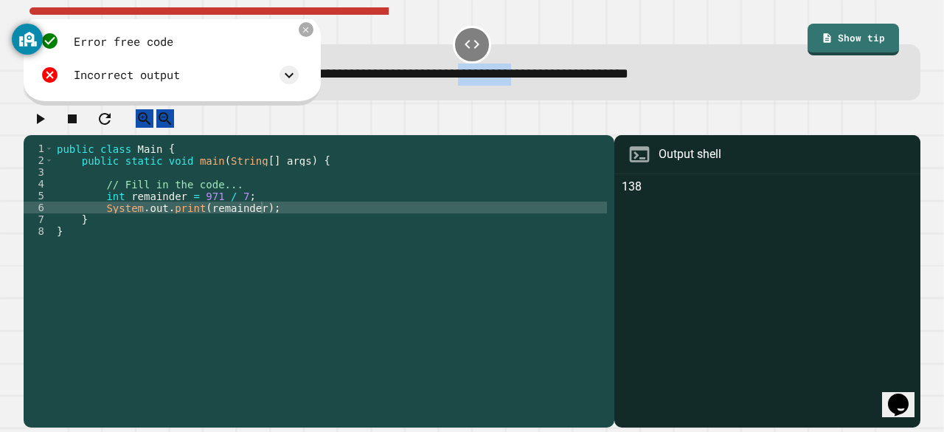
drag, startPoint x: 441, startPoint y: 77, endPoint x: 518, endPoint y: 79, distance: 76.8
click at [518, 79] on span "**********" at bounding box center [472, 73] width 311 height 14
copy span "*********"
click at [345, 124] on div at bounding box center [472, 122] width 897 height 26
click at [305, 29] on icon at bounding box center [306, 29] width 10 height 10
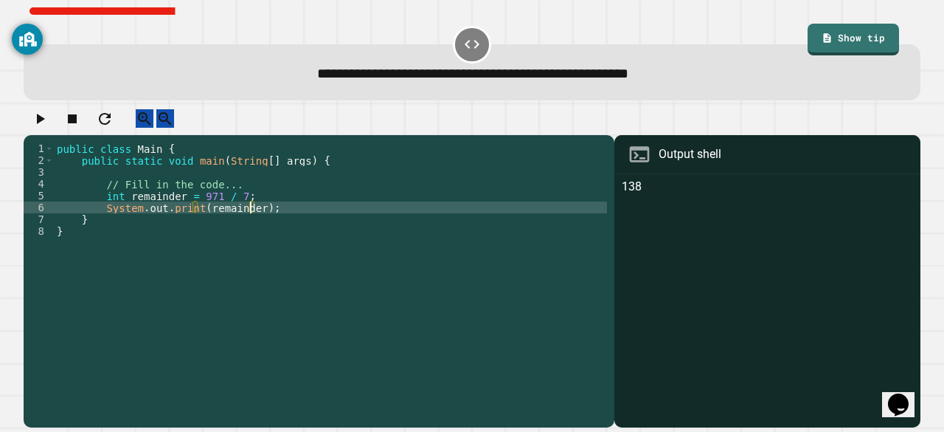
click at [249, 221] on div "public class Main { public static void main ( String [ ] args ) { // Fill in th…" at bounding box center [330, 266] width 553 height 248
click at [831, 38] on link "Show tip" at bounding box center [854, 38] width 91 height 34
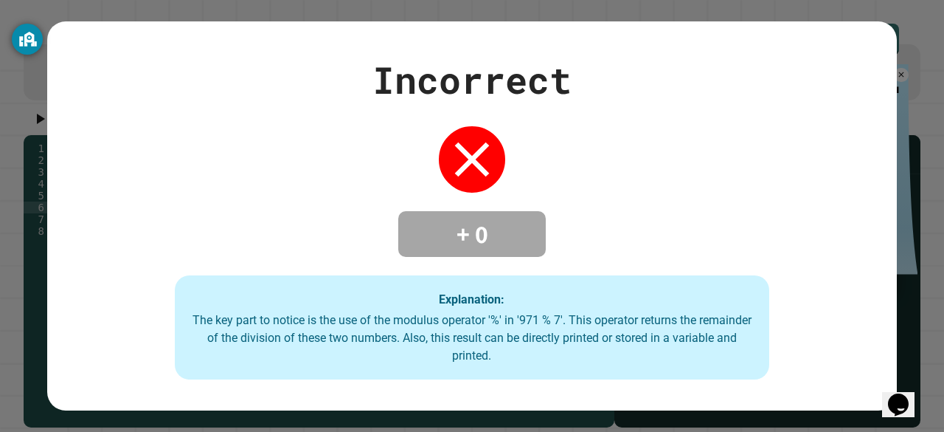
click at [457, 133] on icon at bounding box center [472, 159] width 59 height 59
drag, startPoint x: 455, startPoint y: 227, endPoint x: 525, endPoint y: 249, distance: 74.2
click at [525, 249] on div "+ 0" at bounding box center [472, 234] width 148 height 46
click at [485, 227] on h4 "+ 0" at bounding box center [472, 233] width 118 height 31
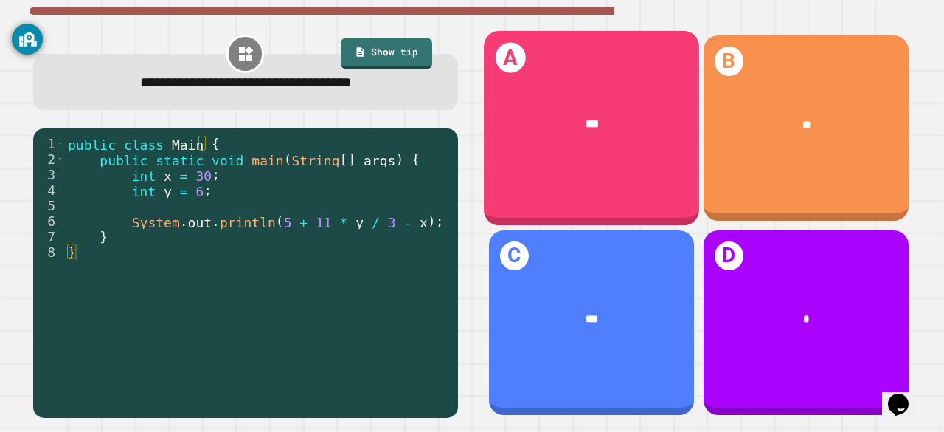
click at [525, 167] on div "A ***" at bounding box center [591, 128] width 215 height 194
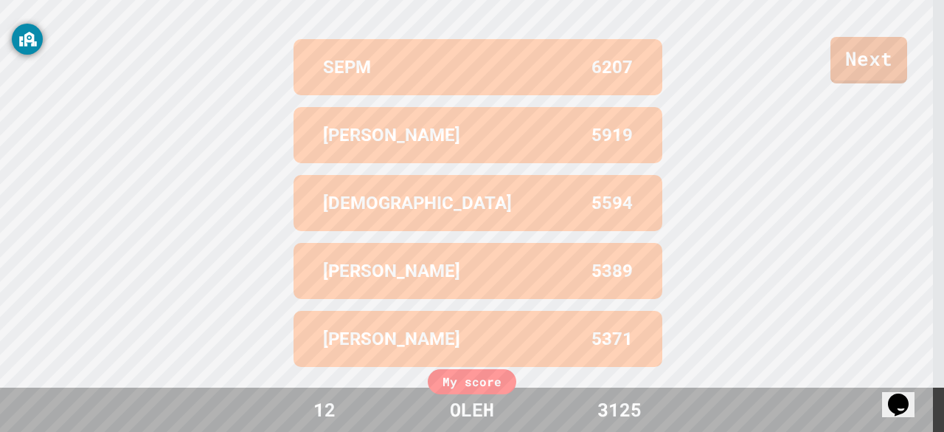
scroll to position [0, 0]
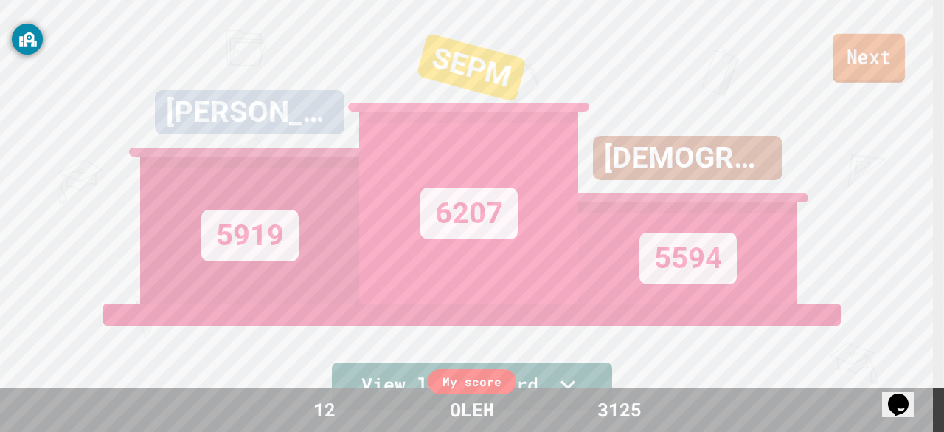
click at [864, 48] on link "Next" at bounding box center [869, 58] width 72 height 49
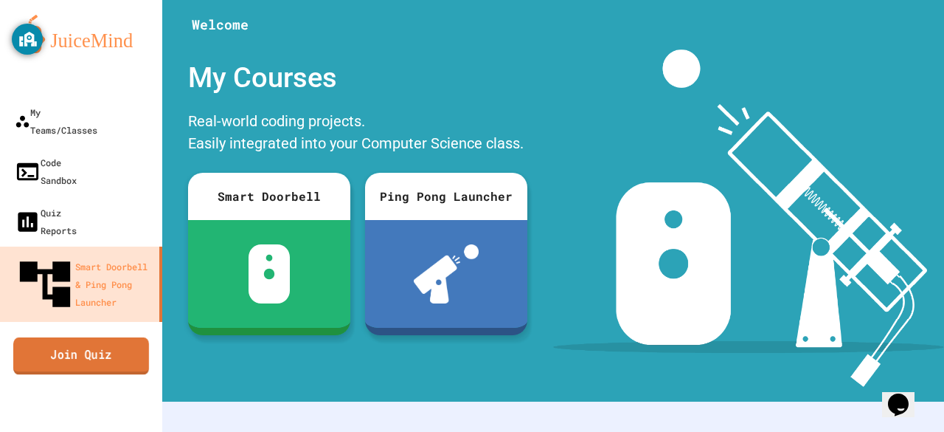
click at [126, 337] on link "Join Quiz" at bounding box center [81, 355] width 136 height 37
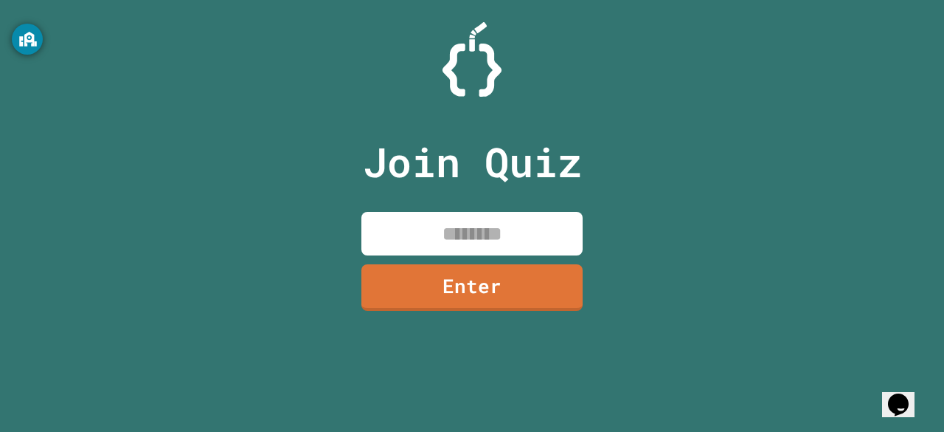
click at [471, 213] on input at bounding box center [472, 234] width 221 height 44
type input "********"
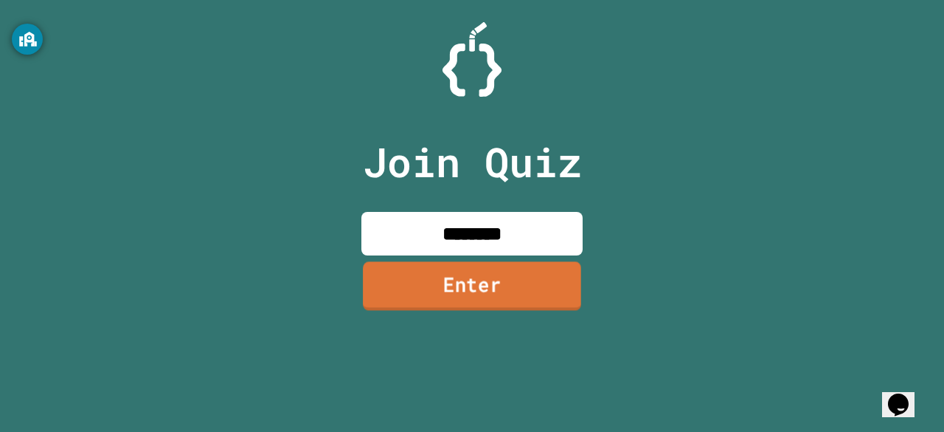
click at [472, 286] on link "Enter" at bounding box center [472, 285] width 218 height 49
